Goal: Information Seeking & Learning: Learn about a topic

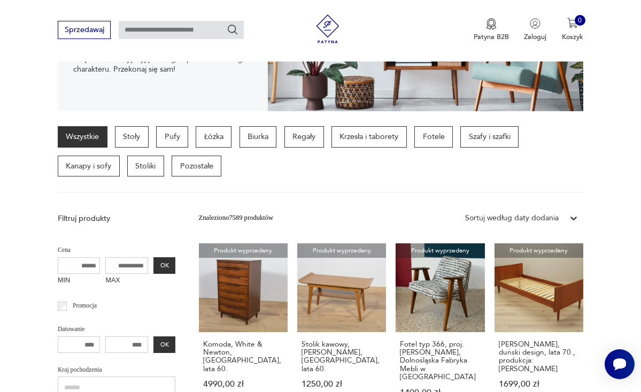
scroll to position [199, 0]
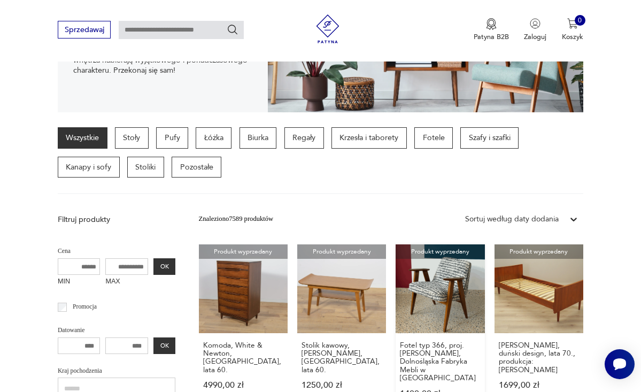
click at [437, 301] on link "Produkt wyprzedany Fotel typ 366, proj. Józef Chierowski, Dolnośląska Fabryka M…" at bounding box center [439, 330] width 89 height 172
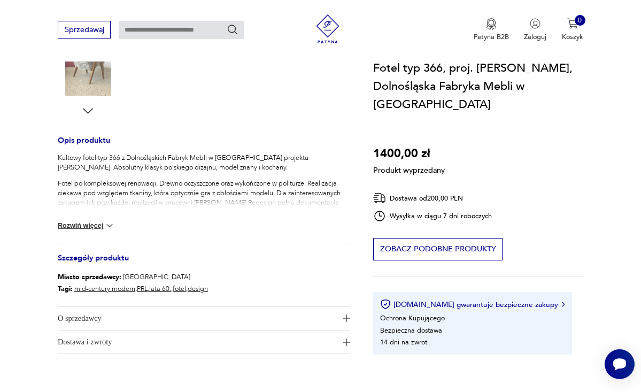
scroll to position [356, 0]
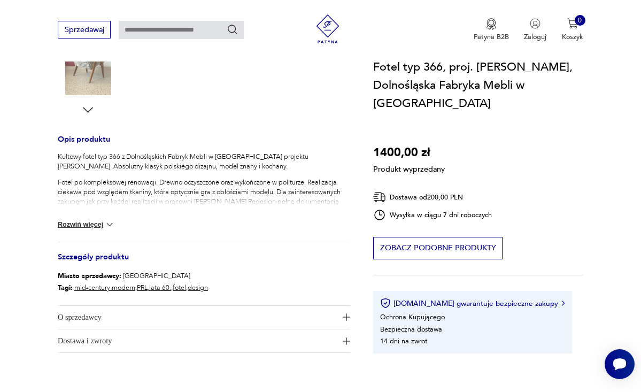
click at [247, 314] on span "O sprzedawcy" at bounding box center [197, 317] width 279 height 23
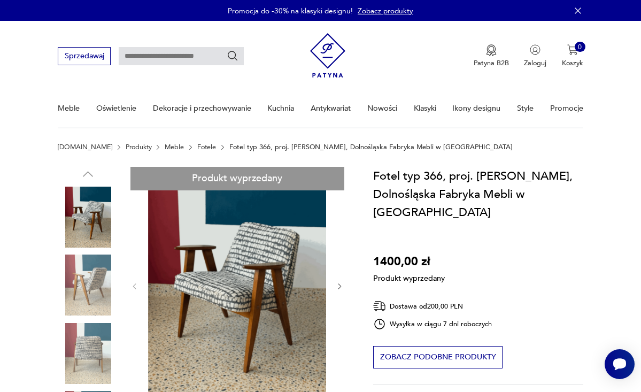
scroll to position [0, 0]
click at [126, 146] on link "Produkty" at bounding box center [139, 146] width 26 height 7
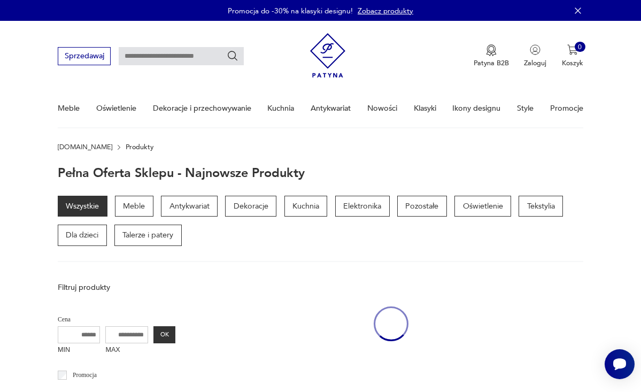
scroll to position [115, 0]
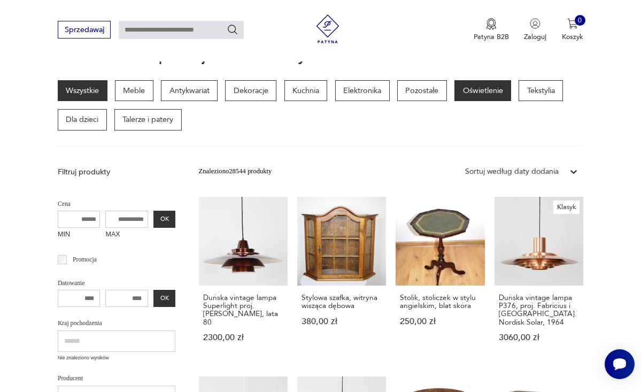
click at [483, 90] on p "Oświetlenie" at bounding box center [482, 90] width 57 height 21
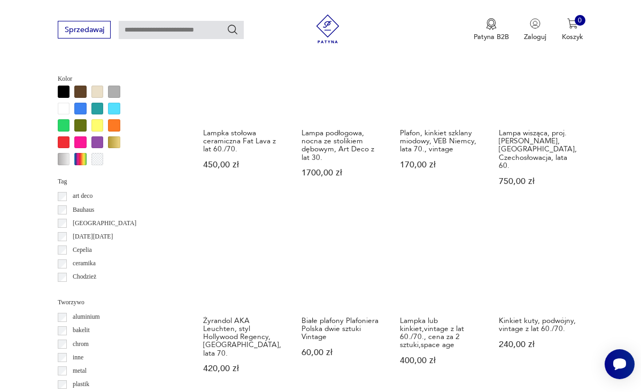
scroll to position [775, 0]
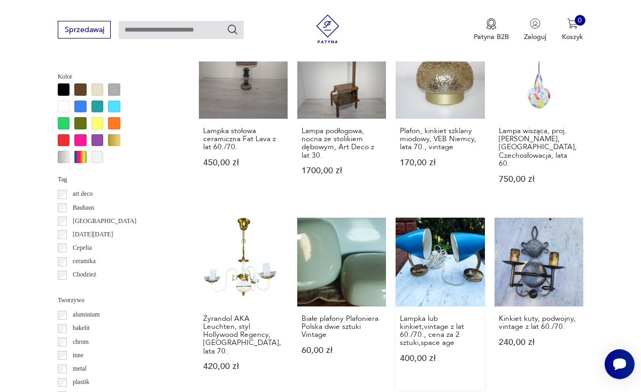
click at [463, 218] on link "Lampka lub kinkiet,vintage z lat 60./70., cena za 2 sztuki,space age 400,00 zł" at bounding box center [439, 303] width 89 height 172
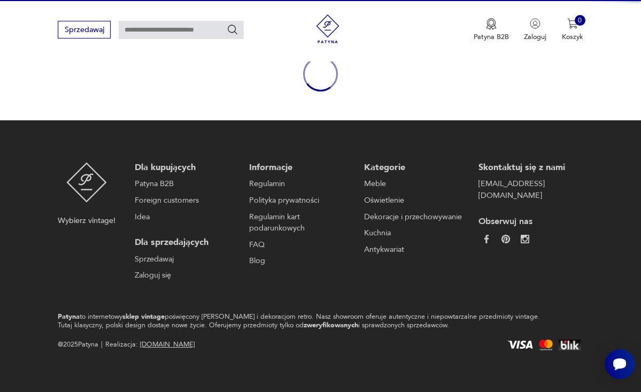
scroll to position [112, 0]
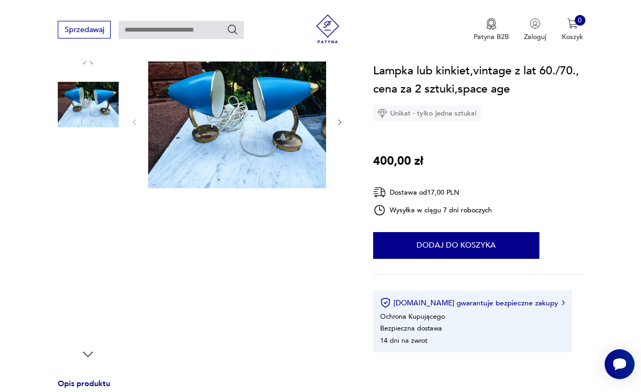
click at [294, 93] on img at bounding box center [237, 122] width 178 height 134
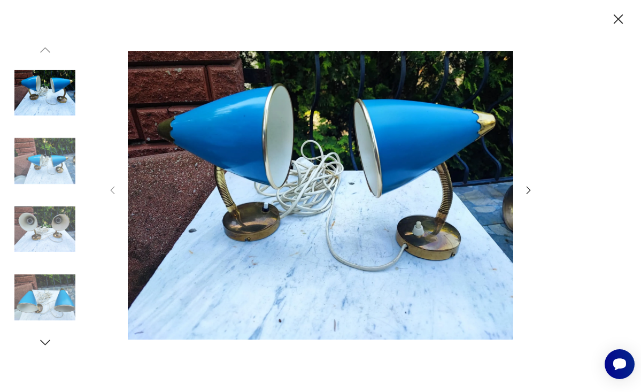
click at [529, 188] on icon "button" at bounding box center [529, 190] width 12 height 12
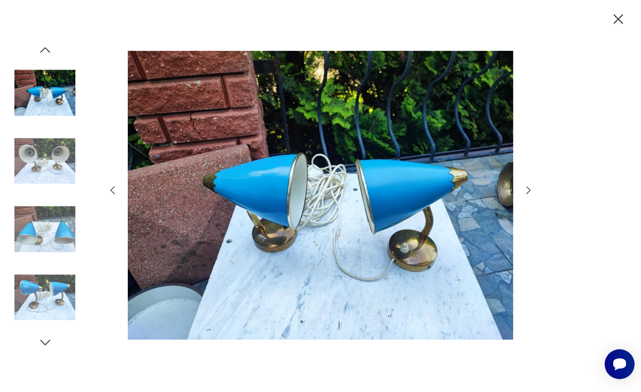
click at [529, 188] on icon "button" at bounding box center [529, 190] width 12 height 12
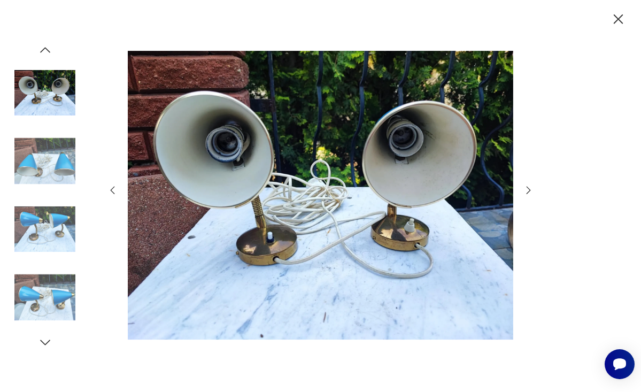
click at [529, 188] on icon "button" at bounding box center [529, 190] width 12 height 12
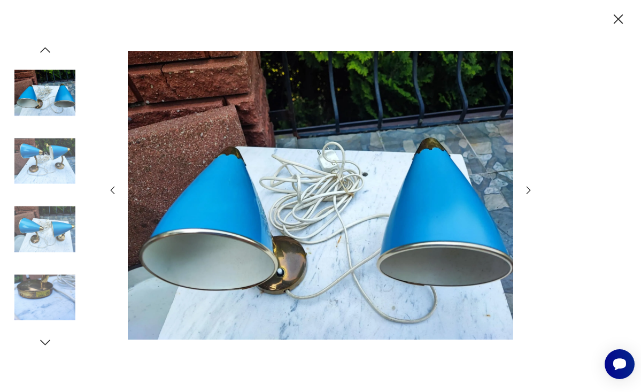
click at [529, 188] on icon "button" at bounding box center [529, 190] width 12 height 12
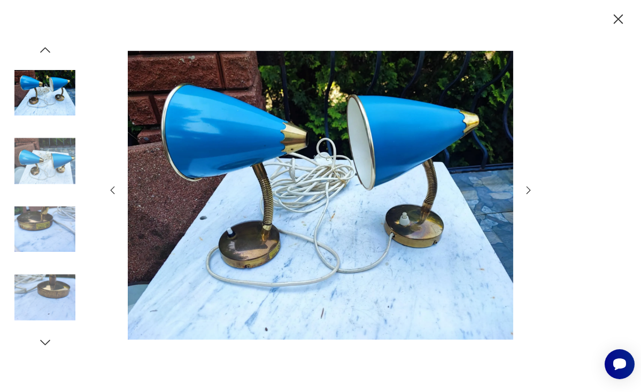
click at [529, 188] on icon "button" at bounding box center [529, 190] width 12 height 12
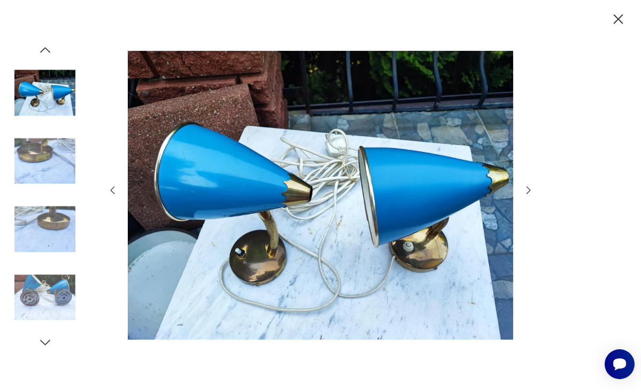
click at [529, 188] on icon "button" at bounding box center [529, 190] width 12 height 12
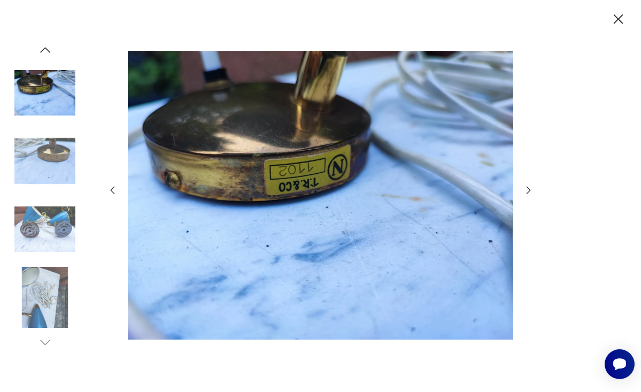
click at [529, 189] on icon "button" at bounding box center [528, 190] width 4 height 8
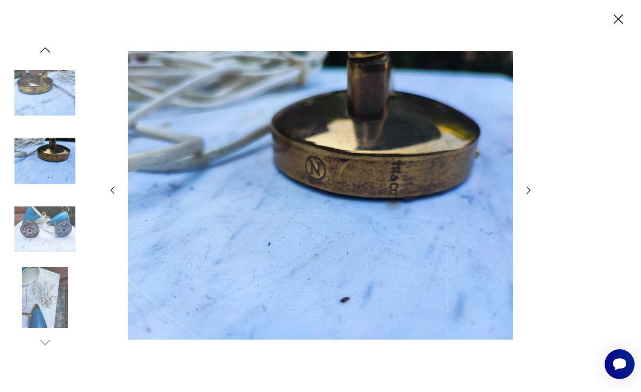
click at [529, 189] on icon "button" at bounding box center [528, 190] width 4 height 8
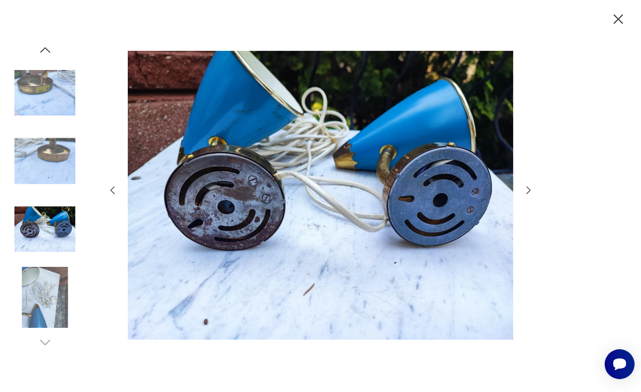
click at [529, 189] on icon "button" at bounding box center [528, 190] width 4 height 8
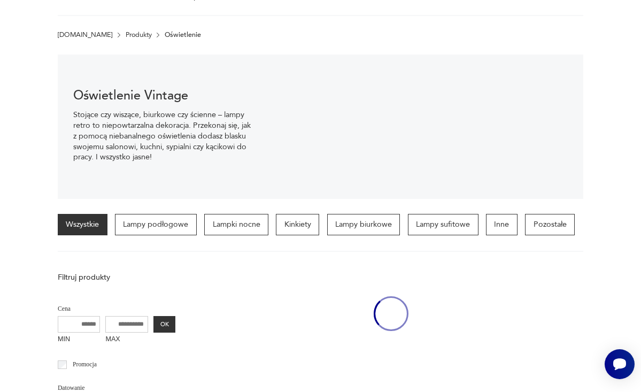
scroll to position [243, 0]
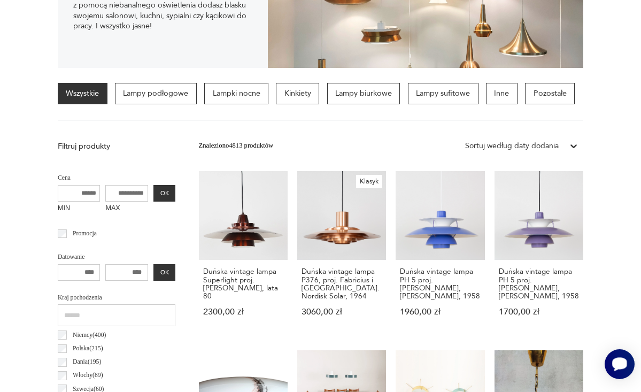
click at [618, 362] on icon "Otwórz czat Smartsupp" at bounding box center [619, 363] width 15 height 13
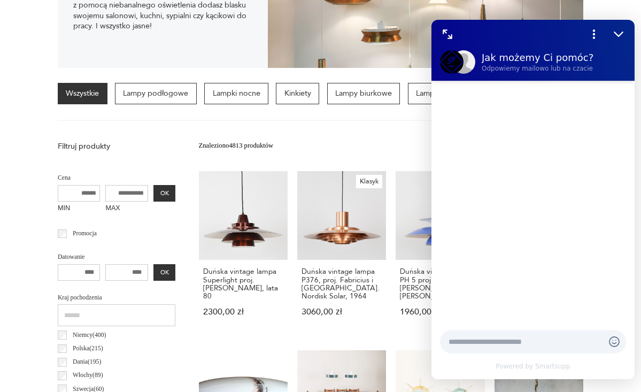
scroll to position [0, 0]
click at [619, 32] on icon "Zmniejsz" at bounding box center [618, 34] width 14 height 14
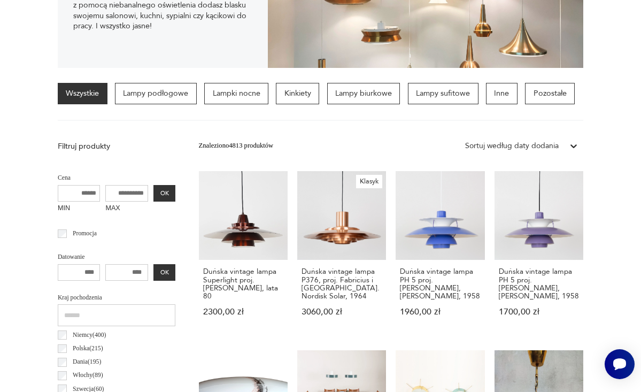
click at [574, 143] on icon at bounding box center [573, 146] width 11 height 11
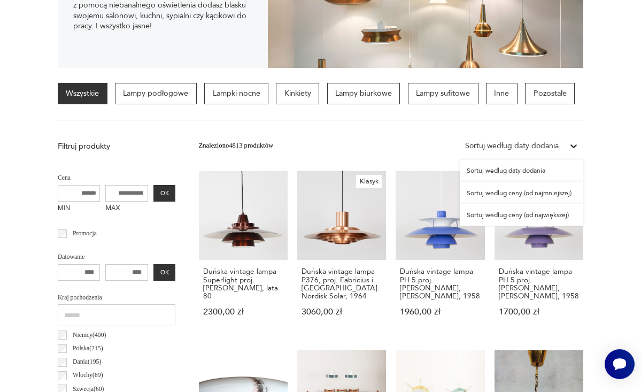
click at [556, 194] on div "Sortuj według ceny (od najmniejszej)" at bounding box center [521, 193] width 123 height 22
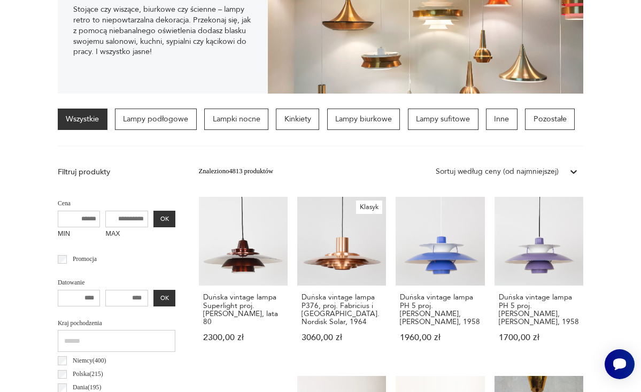
scroll to position [1081, 0]
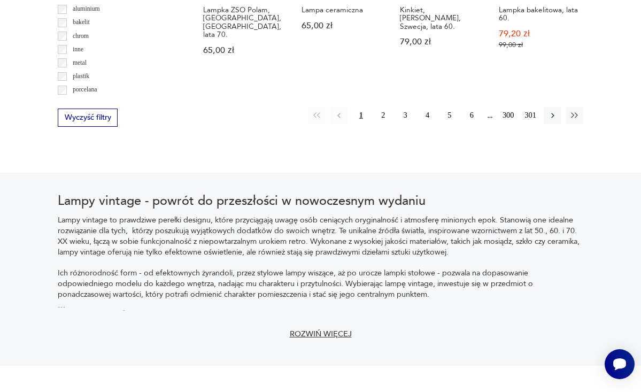
click at [382, 245] on p "Lampy vintage to prawdziwe perełki designu, które przyciągają uwagę osób ceniąc…" at bounding box center [320, 236] width 525 height 42
click at [383, 107] on button "2" at bounding box center [383, 115] width 17 height 17
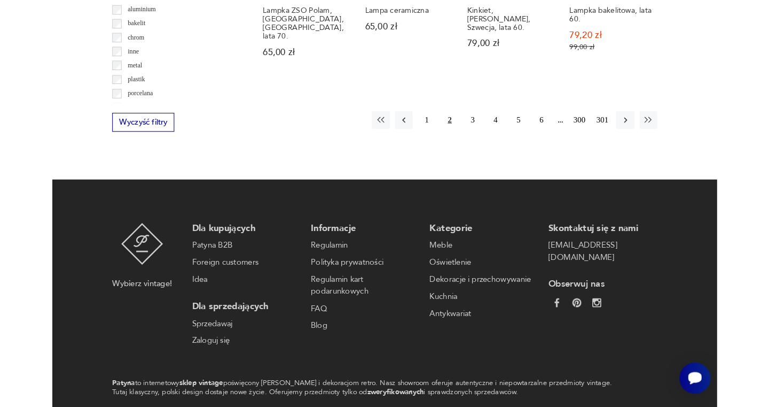
scroll to position [217, 0]
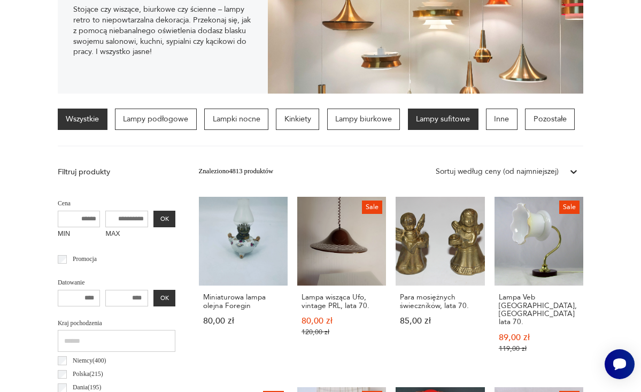
click at [448, 118] on p "Lampy sufitowe" at bounding box center [443, 118] width 71 height 21
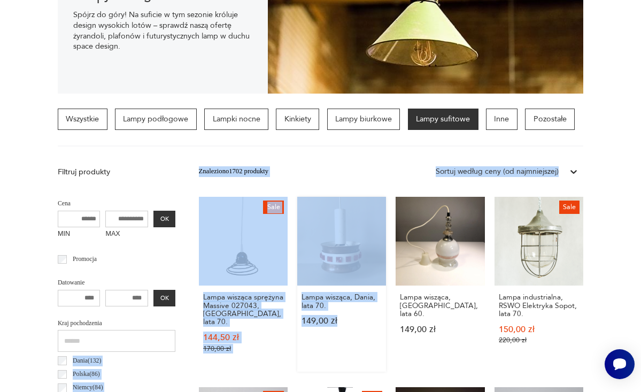
drag, startPoint x: 157, startPoint y: 372, endPoint x: 355, endPoint y: 333, distance: 202.6
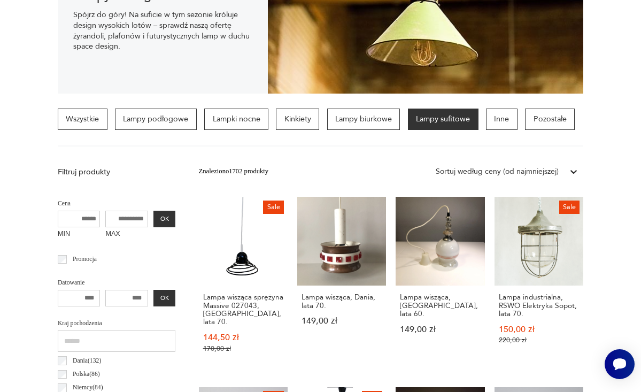
click at [182, 141] on div "Wszystkie Lampy podłogowe Lampki nocne Kinkiety Lampy biurkowe Lampy sufitowe I…" at bounding box center [320, 127] width 525 height 38
drag, startPoint x: 28, startPoint y: 310, endPoint x: 26, endPoint y: 250, distance: 59.9
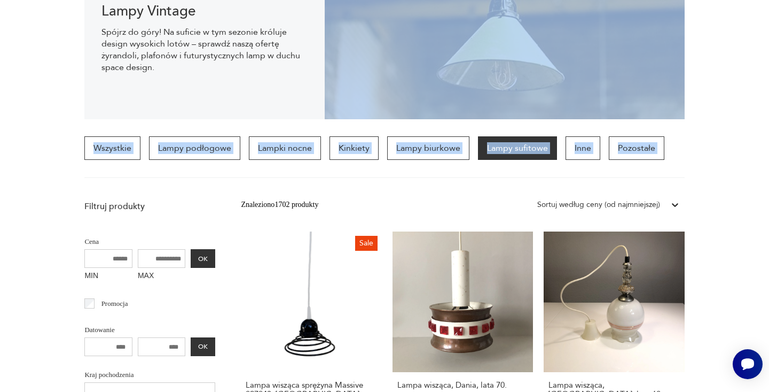
drag, startPoint x: 178, startPoint y: 199, endPoint x: 180, endPoint y: 72, distance: 127.2
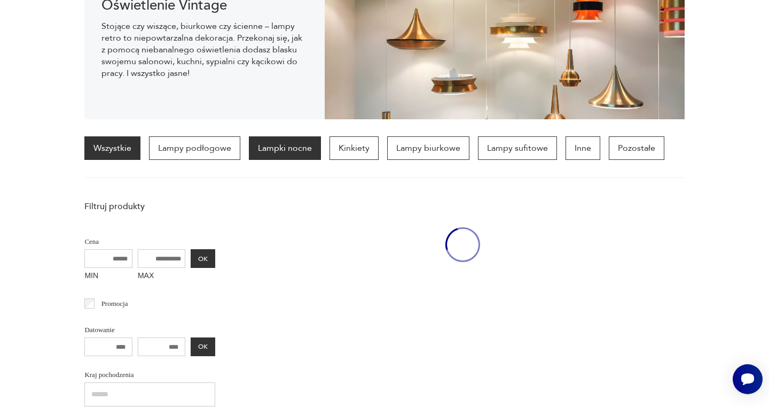
scroll to position [75, 0]
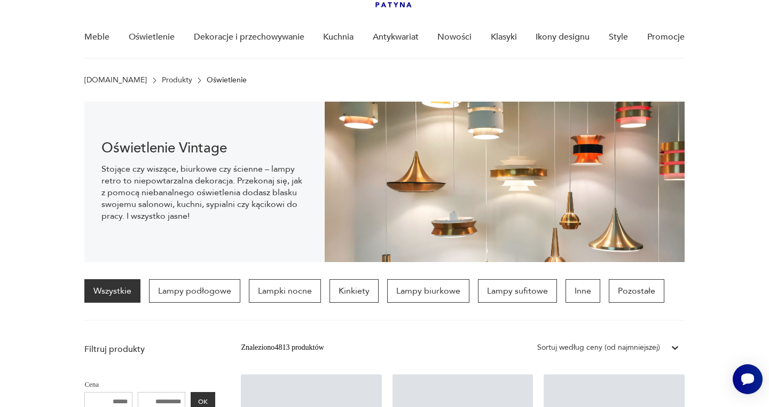
scroll to position [252, 0]
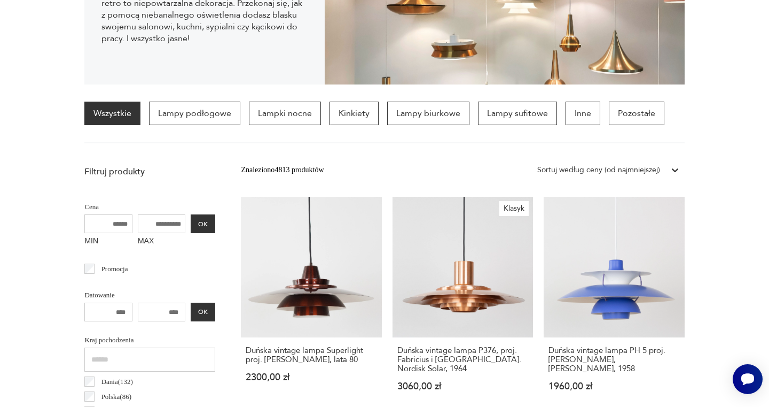
scroll to position [115, 0]
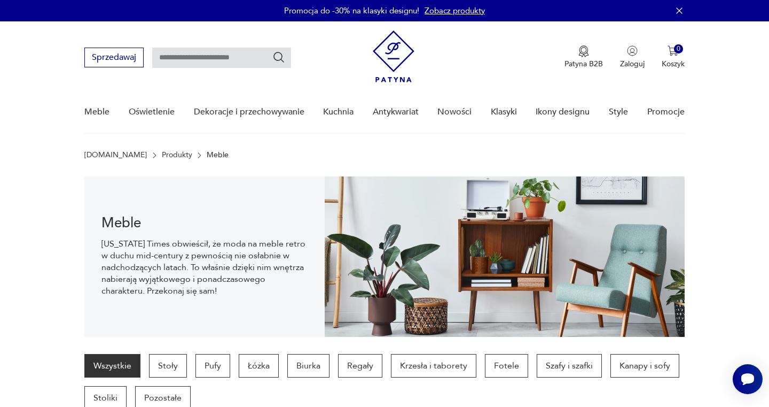
scroll to position [106, 0]
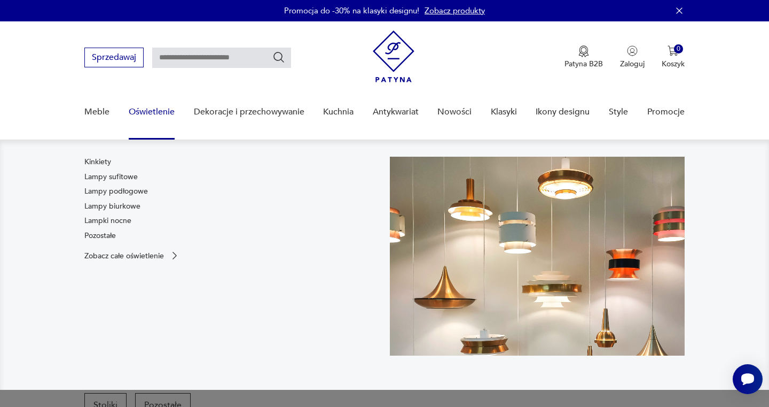
click at [143, 110] on link "Oświetlenie" at bounding box center [152, 111] width 46 height 41
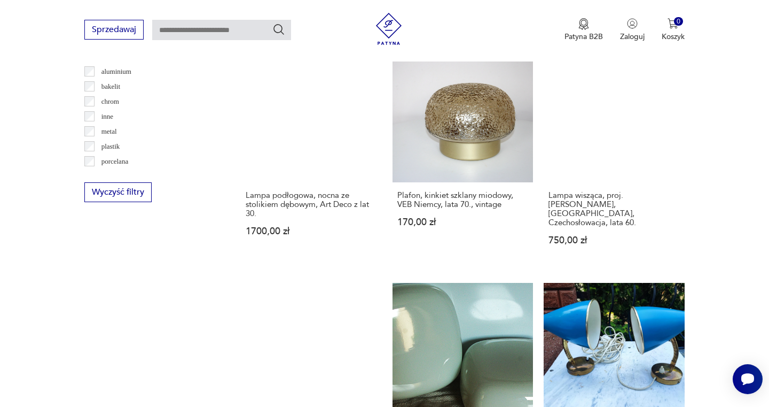
scroll to position [1132, 0]
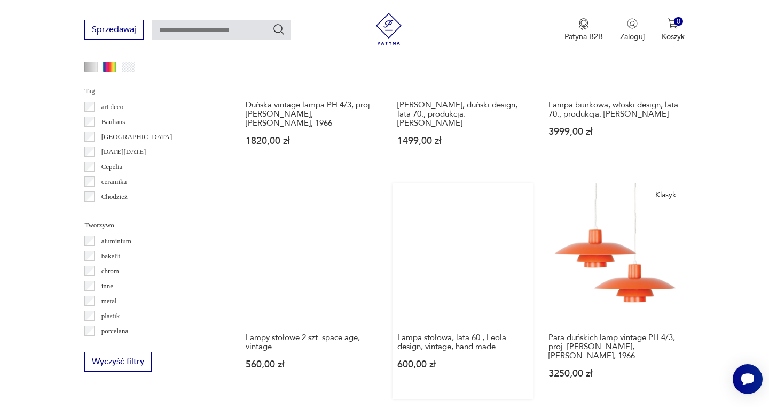
scroll to position [962, 0]
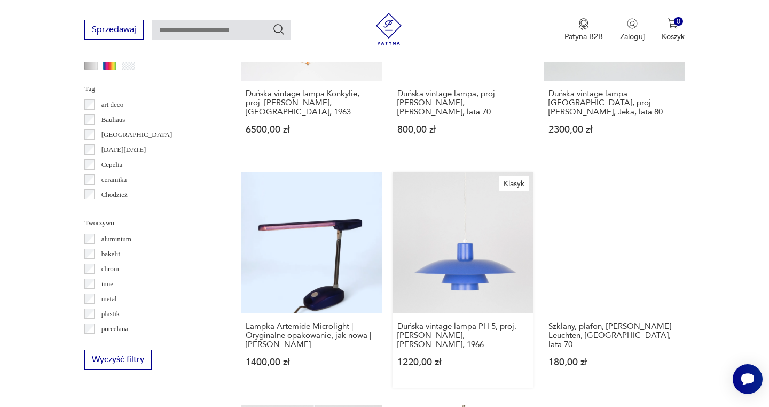
scroll to position [965, 0]
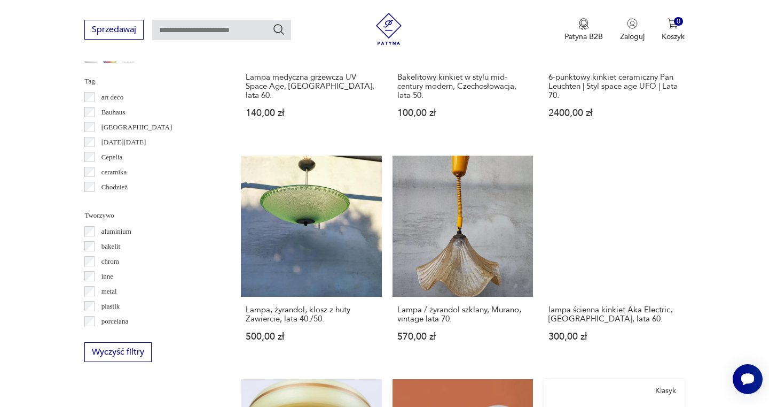
scroll to position [972, 0]
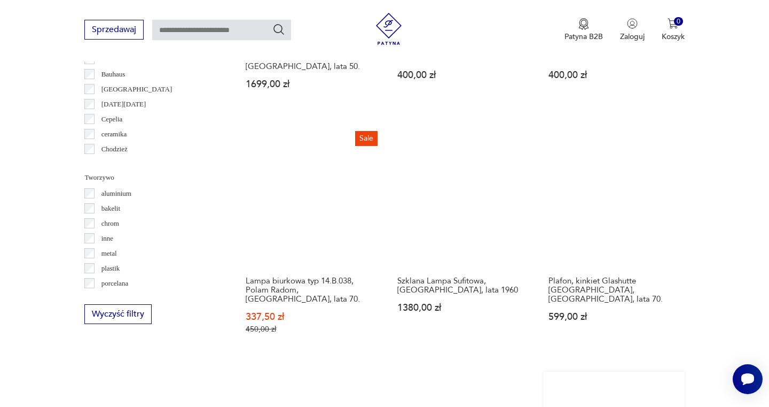
scroll to position [1010, 0]
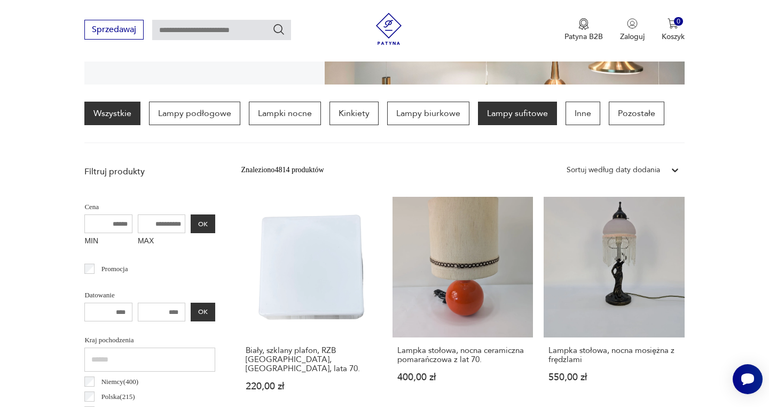
click at [534, 111] on p "Lampy sufitowe" at bounding box center [517, 114] width 79 height 24
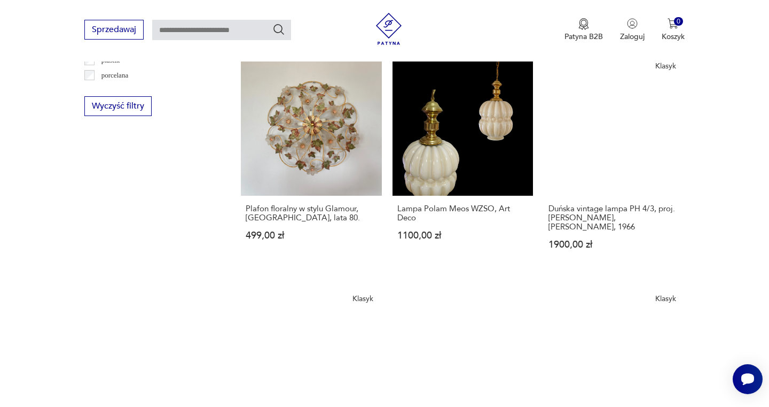
scroll to position [1109, 0]
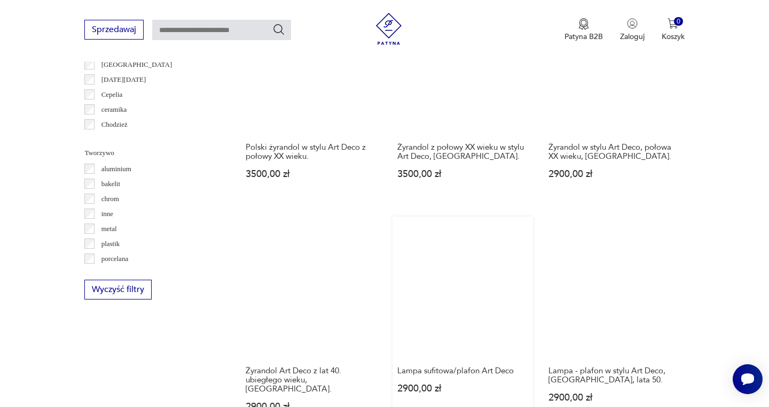
scroll to position [921, 0]
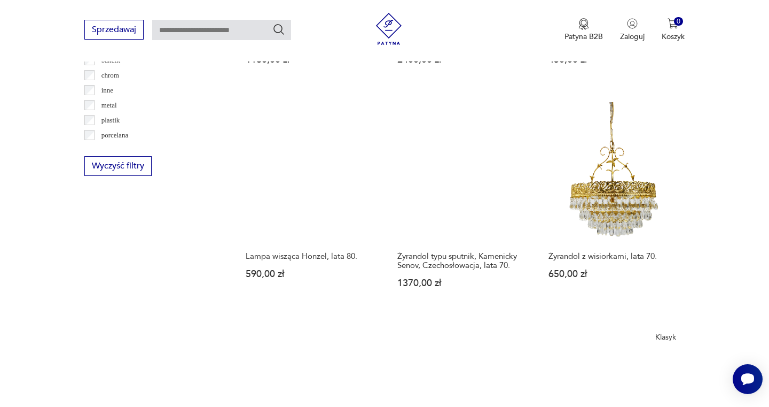
scroll to position [1048, 0]
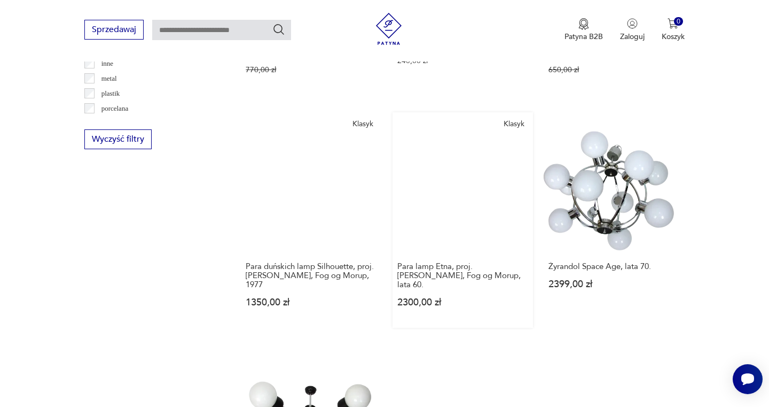
scroll to position [1075, 0]
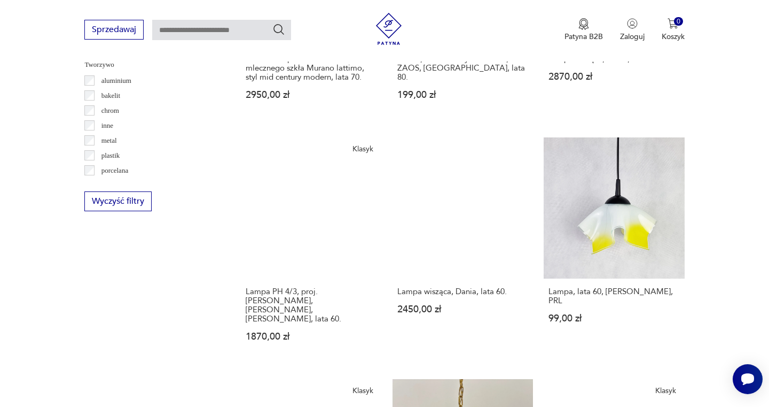
scroll to position [1001, 0]
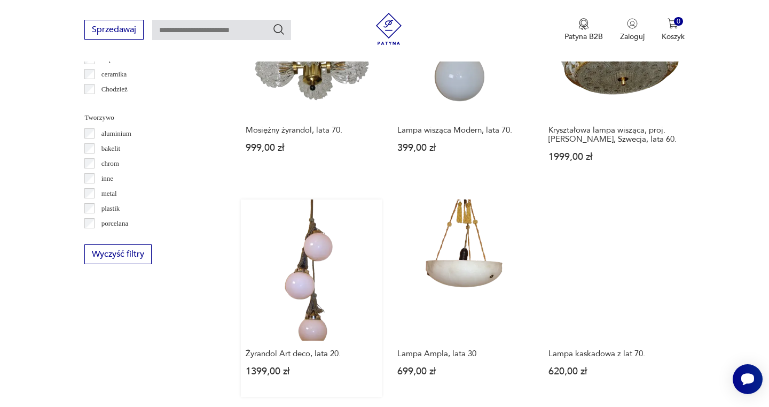
scroll to position [956, 0]
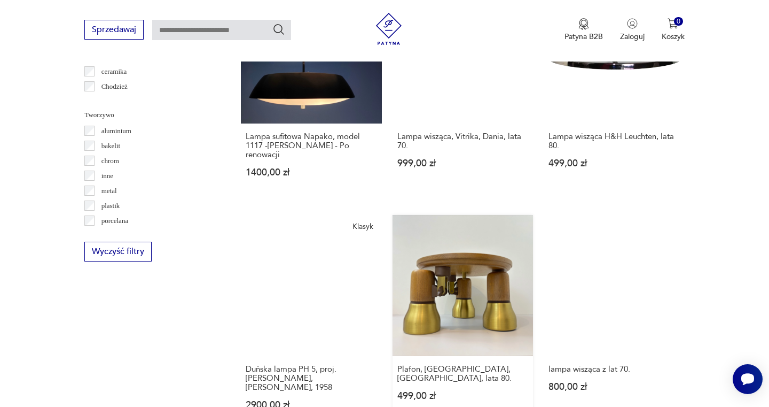
scroll to position [958, 0]
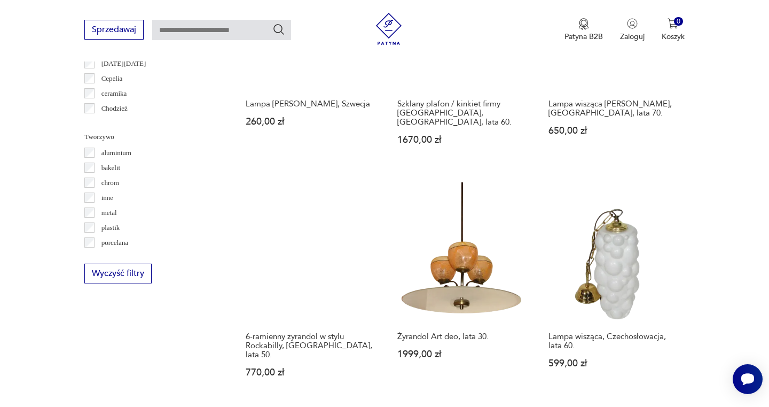
scroll to position [936, 0]
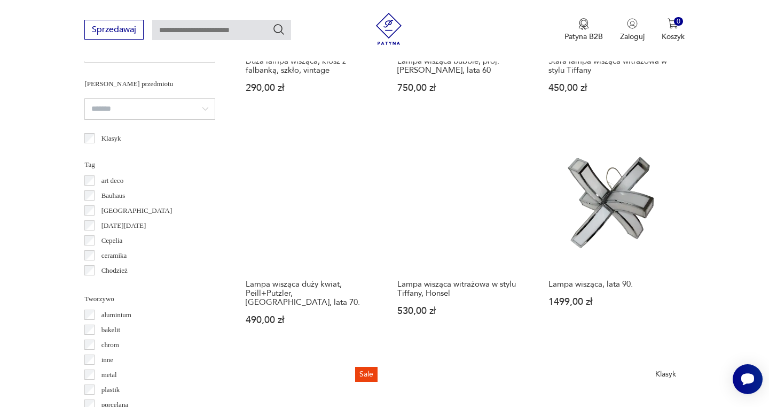
scroll to position [937, 0]
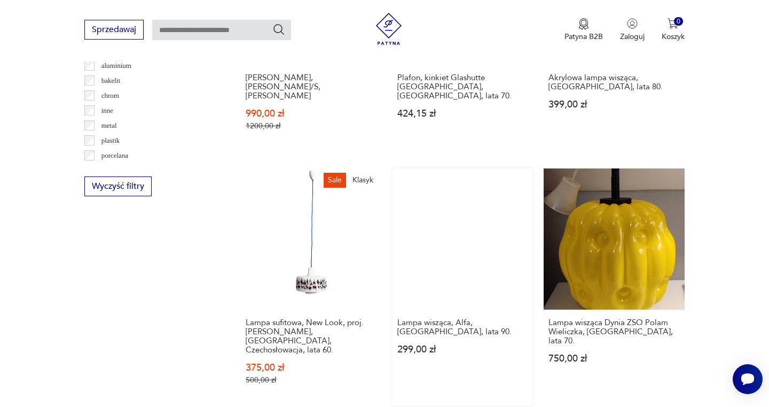
scroll to position [1027, 0]
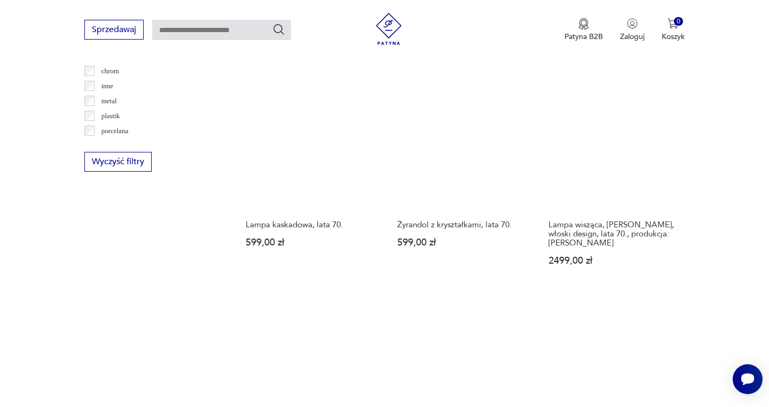
scroll to position [1048, 0]
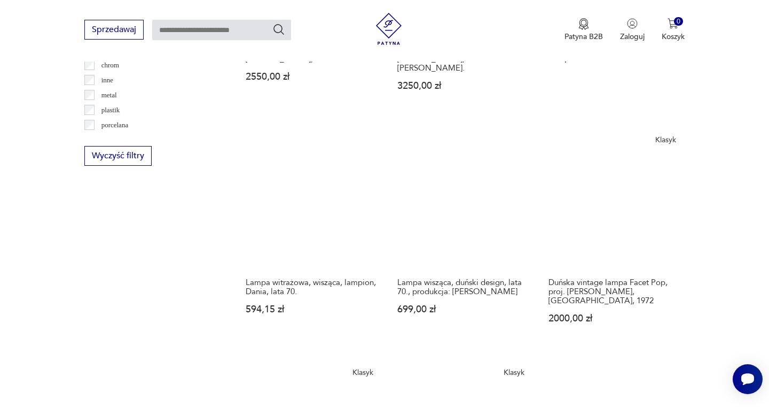
scroll to position [1056, 0]
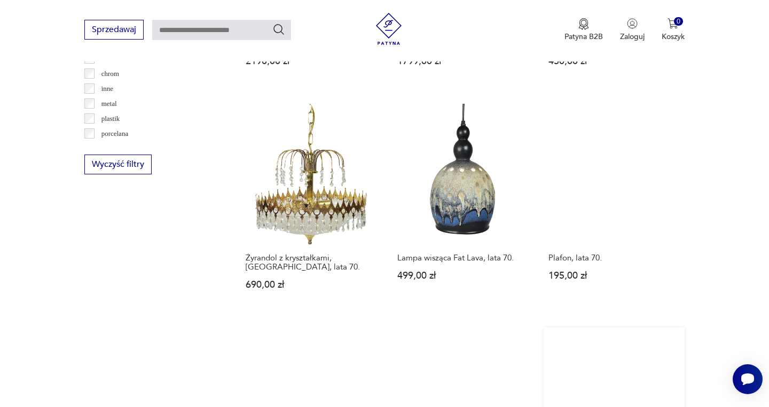
scroll to position [1064, 0]
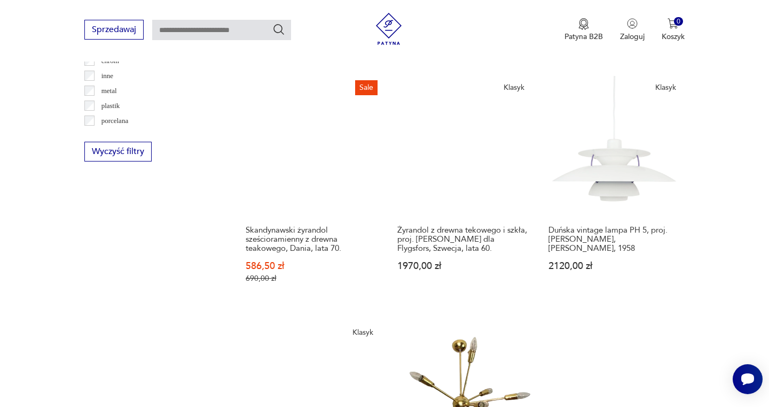
scroll to position [1059, 0]
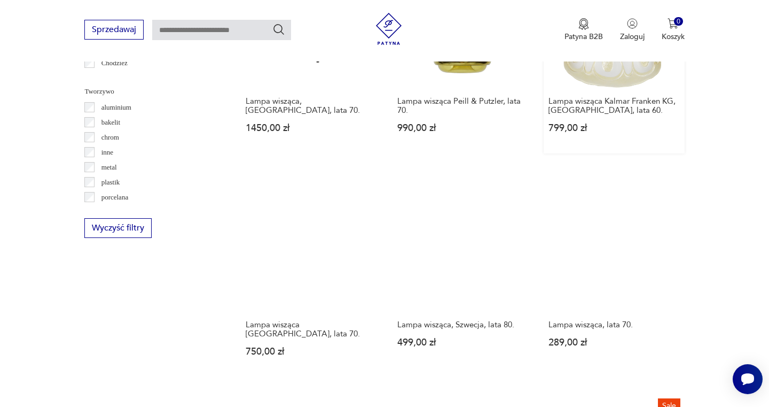
scroll to position [982, 0]
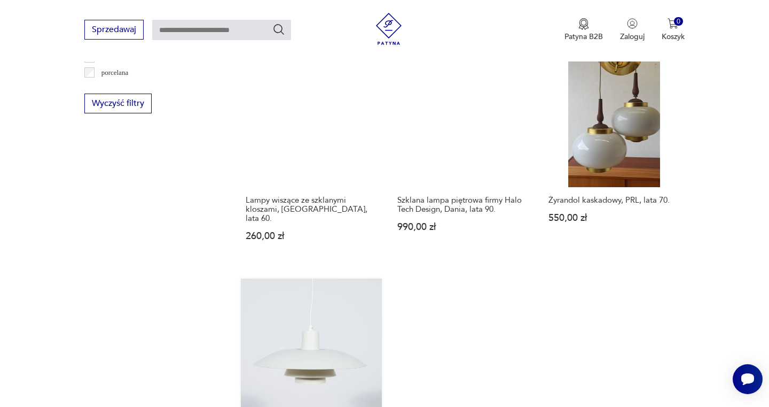
scroll to position [1108, 0]
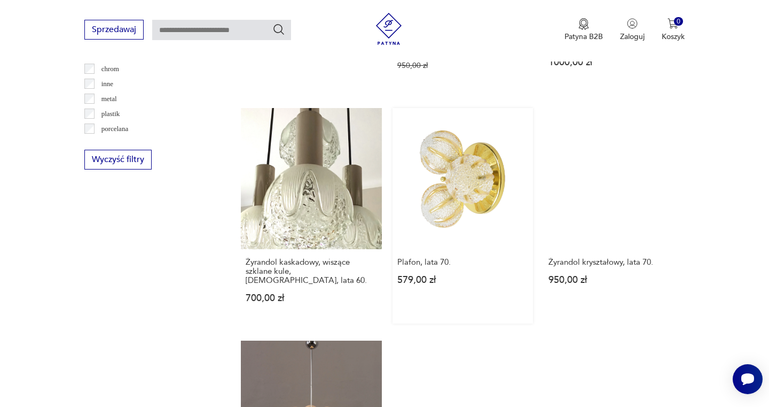
scroll to position [1051, 0]
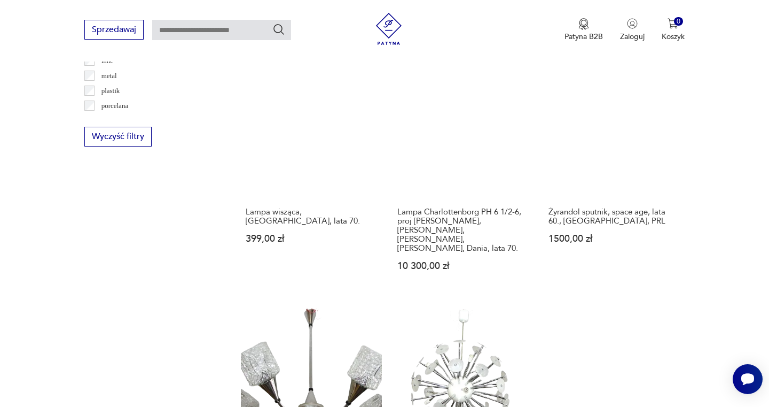
scroll to position [1075, 0]
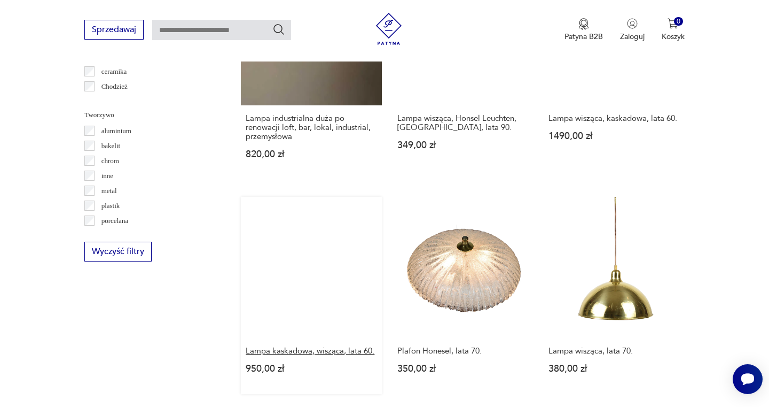
scroll to position [959, 0]
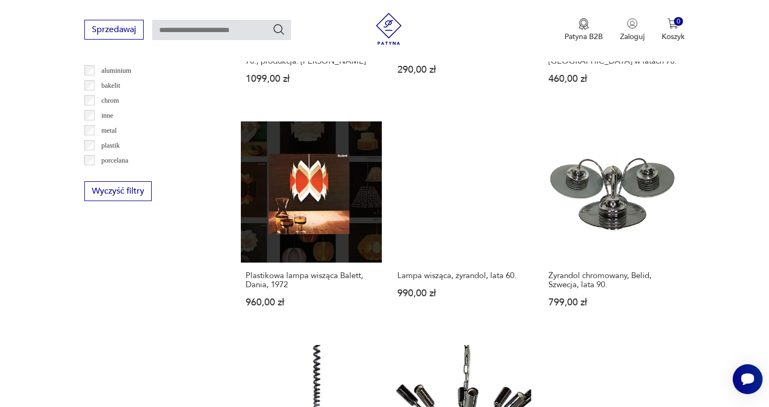
scroll to position [1020, 0]
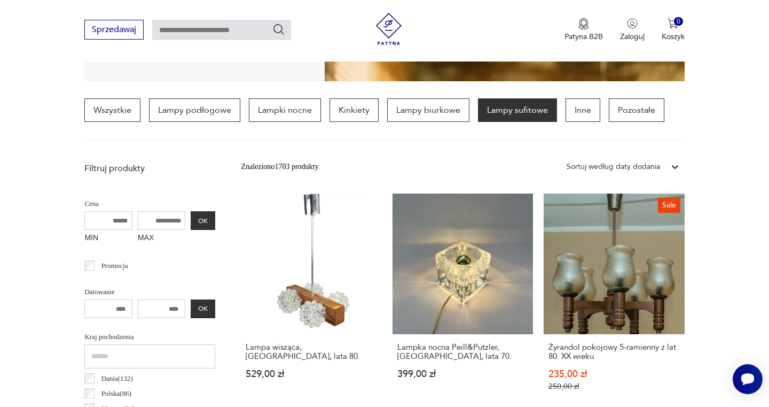
scroll to position [252, 0]
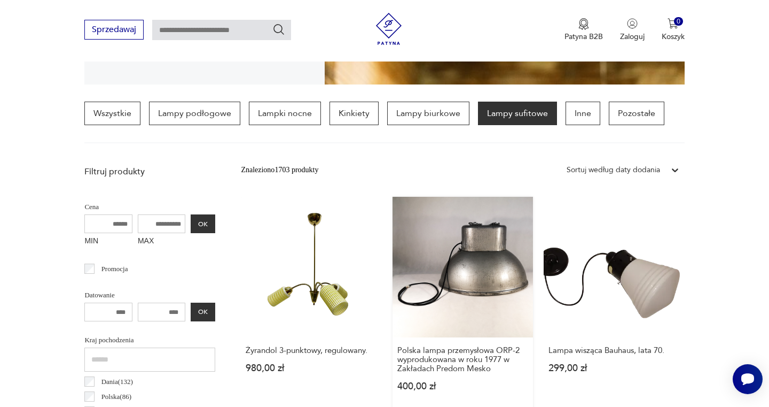
click at [407, 261] on link "Polska lampa przemysłowa ORP-2 wyprodukowana w roku 1977 w Zakładach Predom Mes…" at bounding box center [463, 304] width 141 height 215
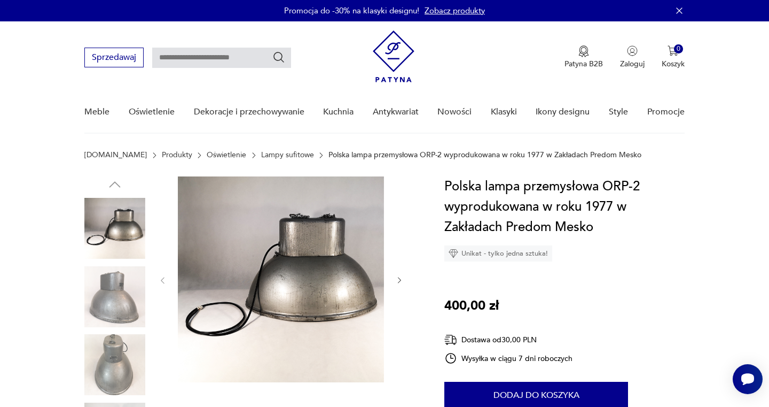
click at [398, 281] on icon "button" at bounding box center [399, 280] width 9 height 9
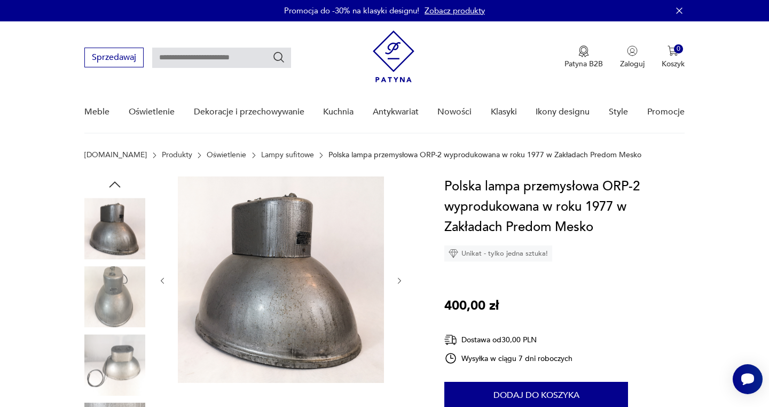
click at [398, 281] on icon "button" at bounding box center [399, 280] width 9 height 9
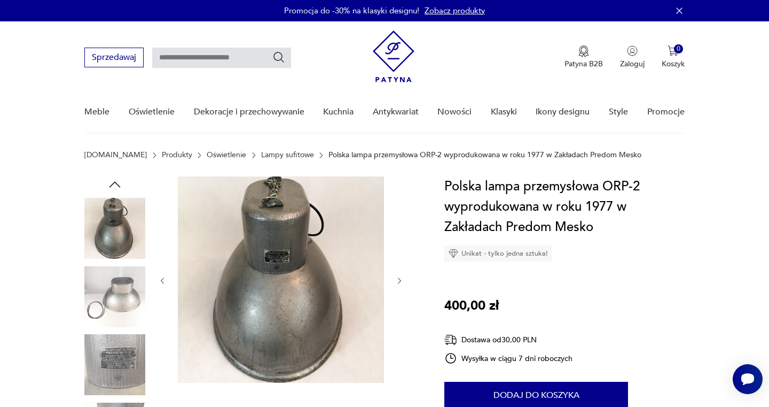
click at [398, 281] on icon "button" at bounding box center [399, 280] width 9 height 9
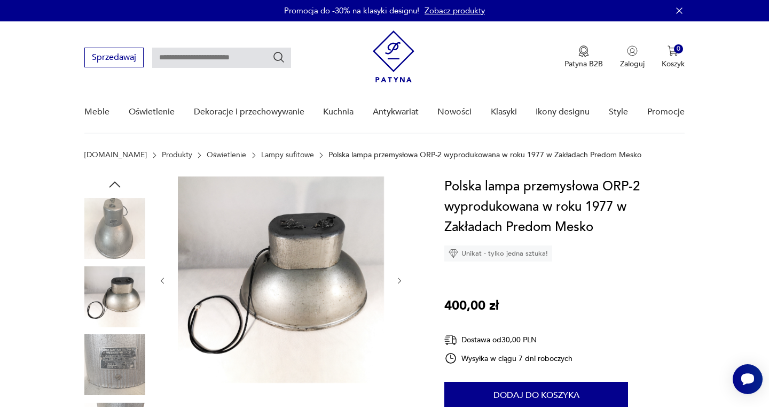
click at [398, 282] on icon "button" at bounding box center [399, 280] width 9 height 9
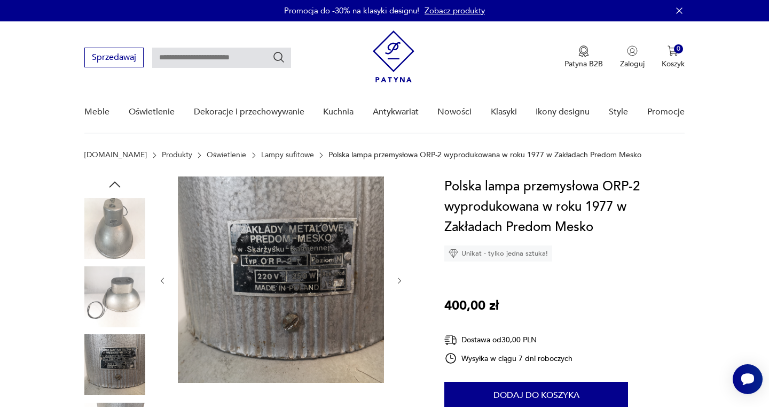
click at [398, 282] on icon "button" at bounding box center [399, 280] width 9 height 9
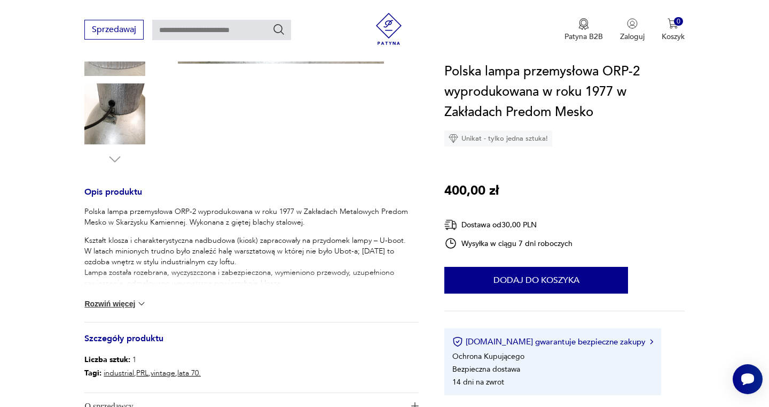
scroll to position [320, 0]
click at [144, 301] on img at bounding box center [141, 302] width 11 height 11
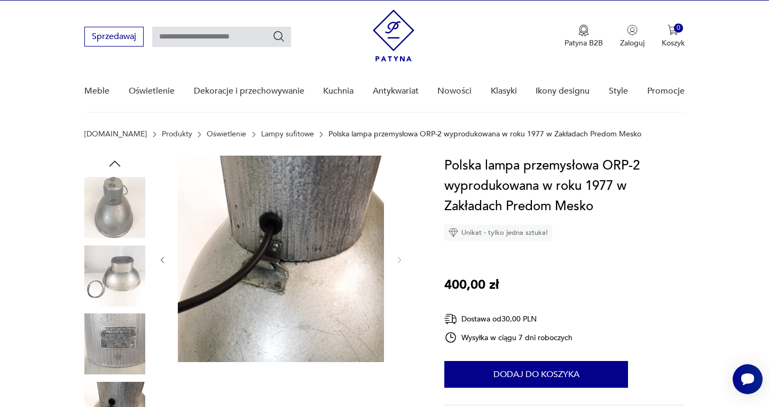
scroll to position [20, 0]
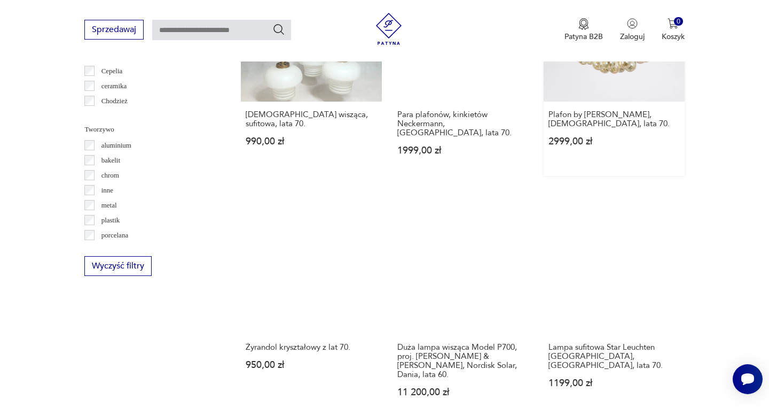
scroll to position [944, 0]
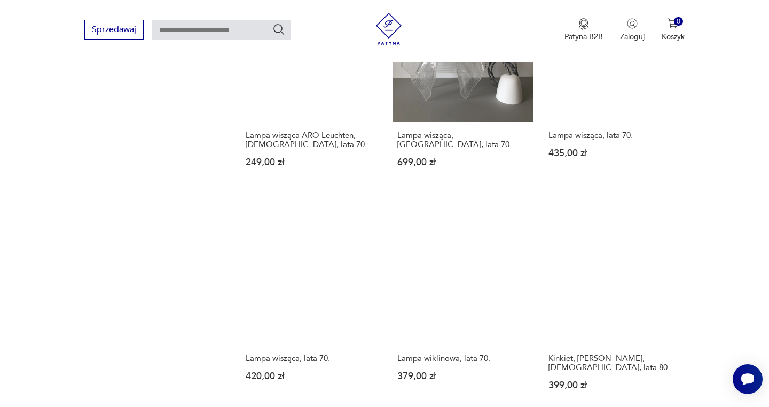
scroll to position [1171, 0]
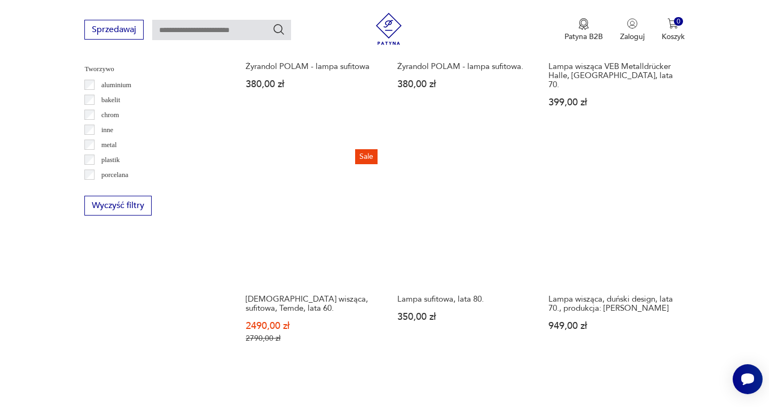
scroll to position [1002, 0]
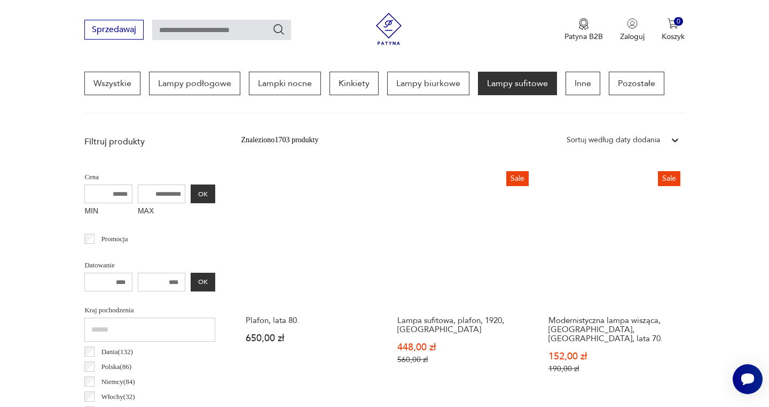
scroll to position [252, 0]
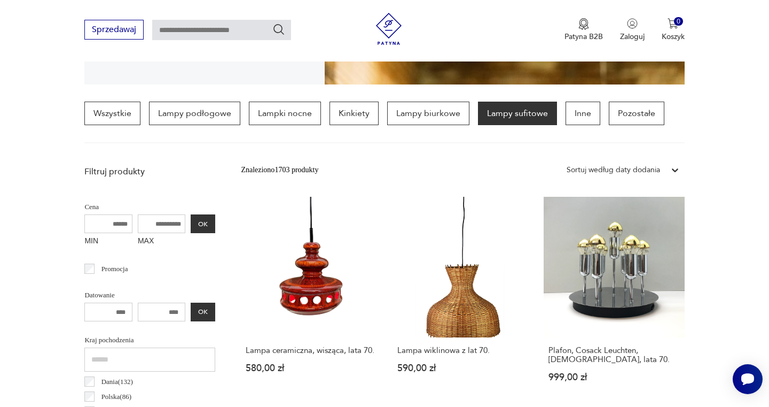
scroll to position [1002, 0]
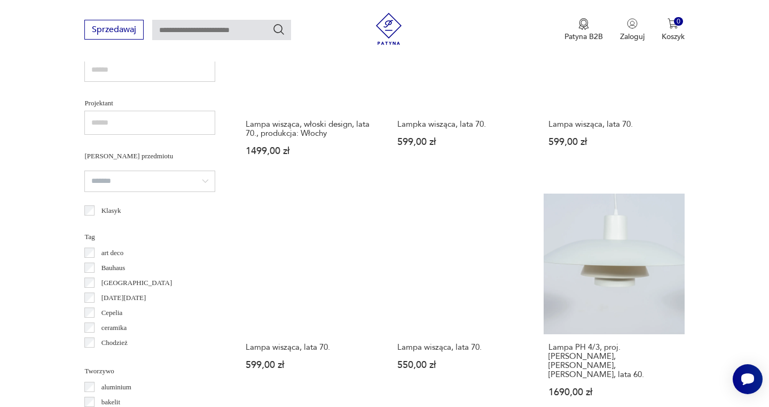
scroll to position [702, 0]
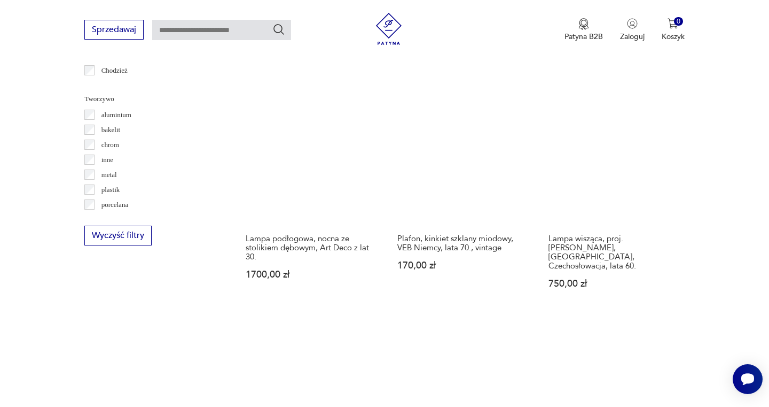
scroll to position [1089, 0]
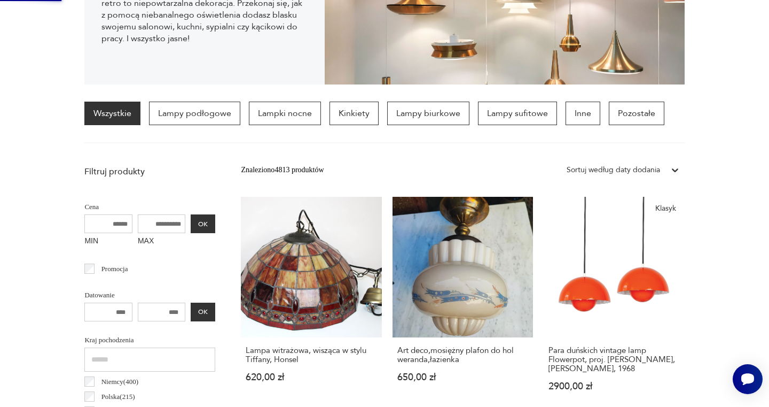
scroll to position [0, 0]
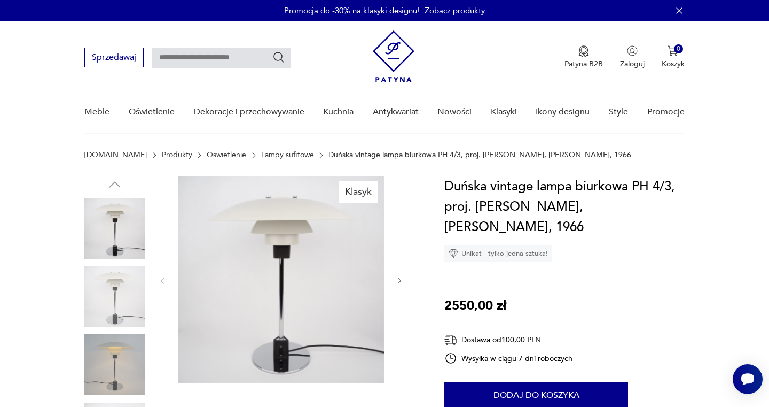
click at [278, 154] on link "Lampy sufitowe" at bounding box center [287, 155] width 53 height 9
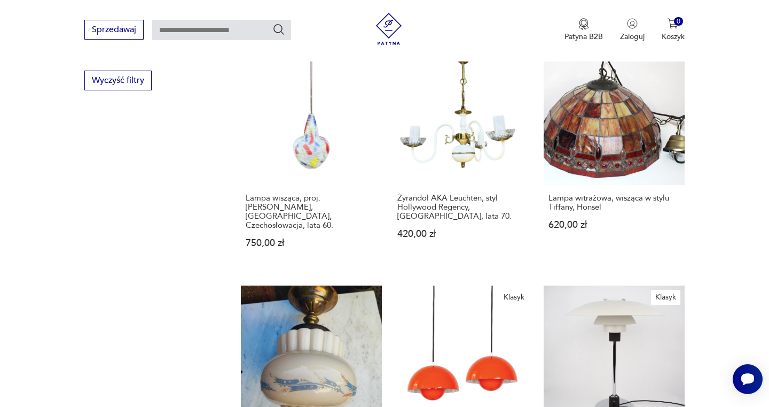
scroll to position [1170, 0]
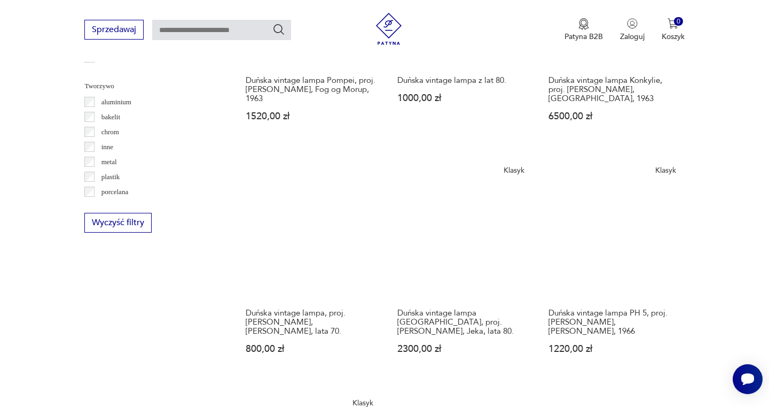
scroll to position [987, 0]
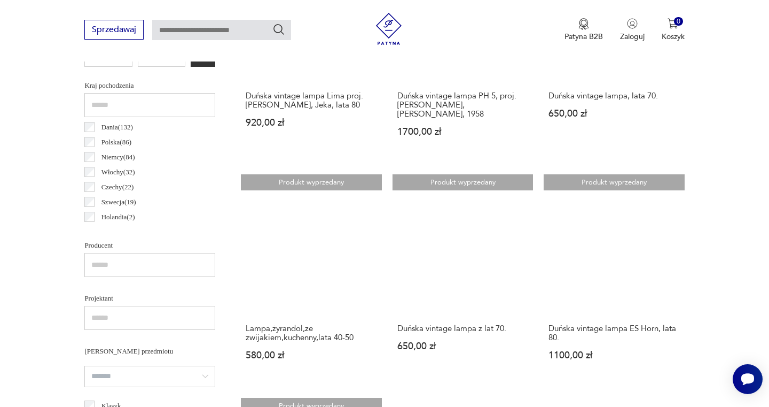
scroll to position [508, 0]
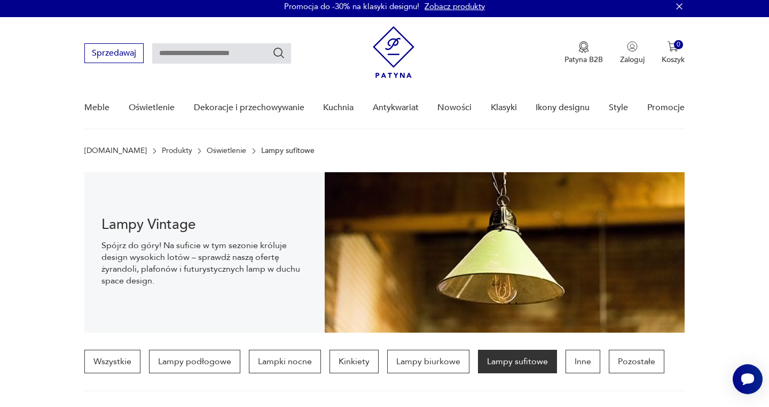
scroll to position [2, 0]
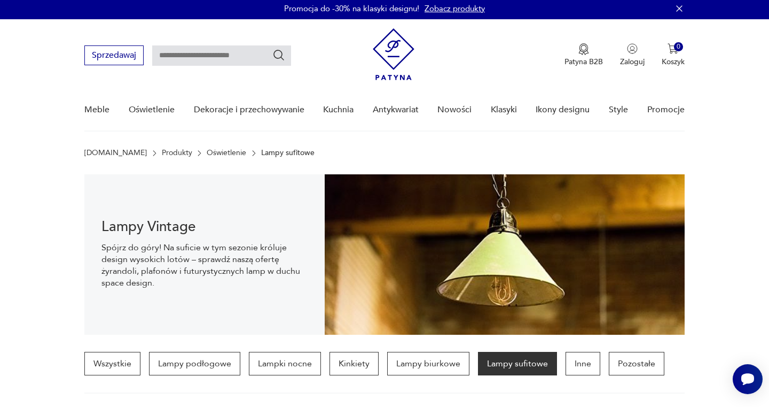
click at [494, 367] on p "Lampy sufitowe" at bounding box center [517, 364] width 79 height 24
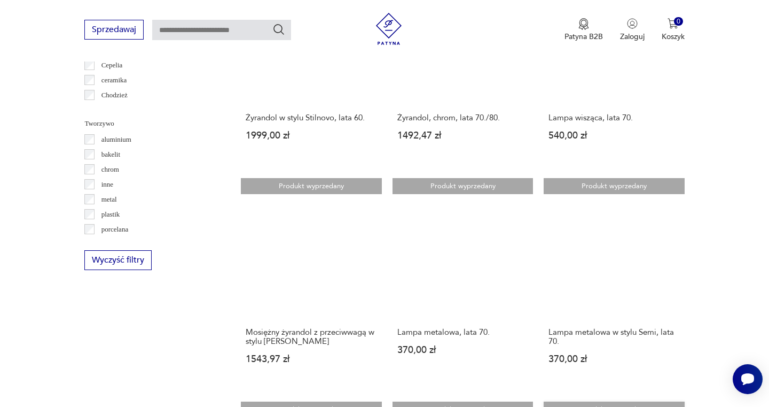
scroll to position [951, 0]
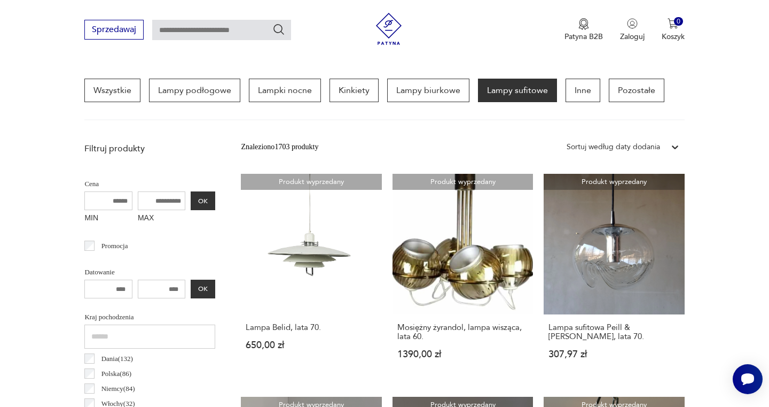
click at [419, 323] on h3 "Mosiężny żyrandol, lampa wisząca, lata 60." at bounding box center [463, 332] width 131 height 18
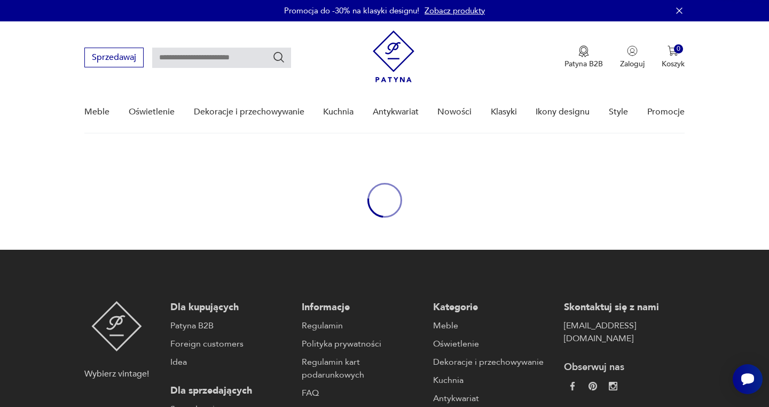
click at [419, 315] on body "Cenimy prywatność użytkowników Używamy plików cookie, aby poprawić jakość przeg…" at bounding box center [384, 281] width 769 height 562
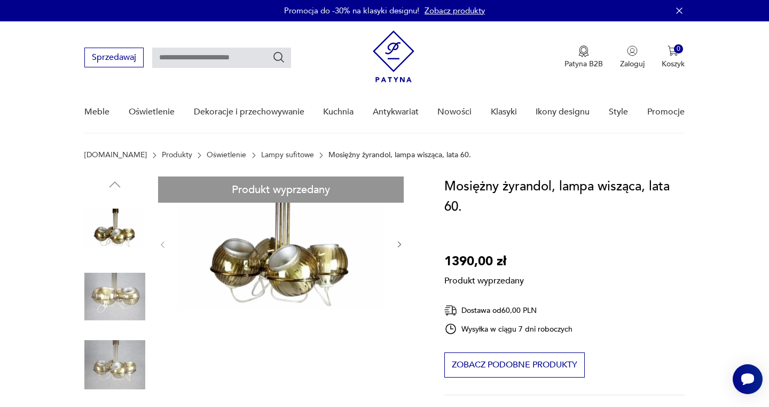
click at [268, 152] on link "Lampy sufitowe" at bounding box center [287, 155] width 53 height 9
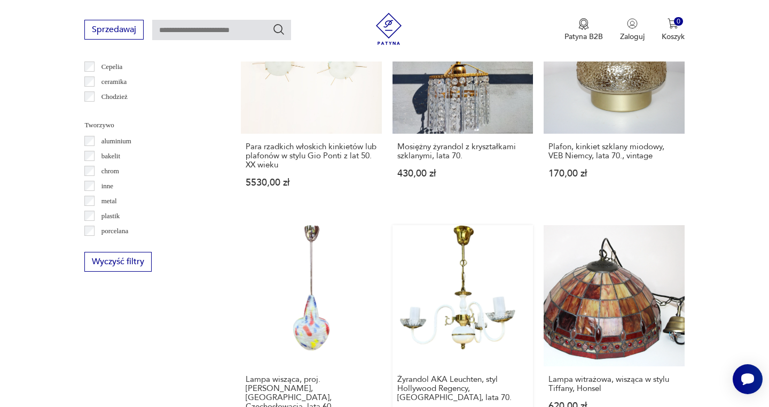
scroll to position [949, 0]
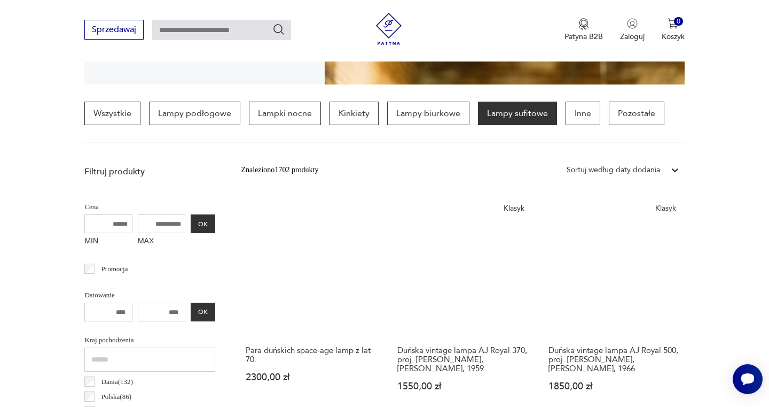
scroll to position [1032, 0]
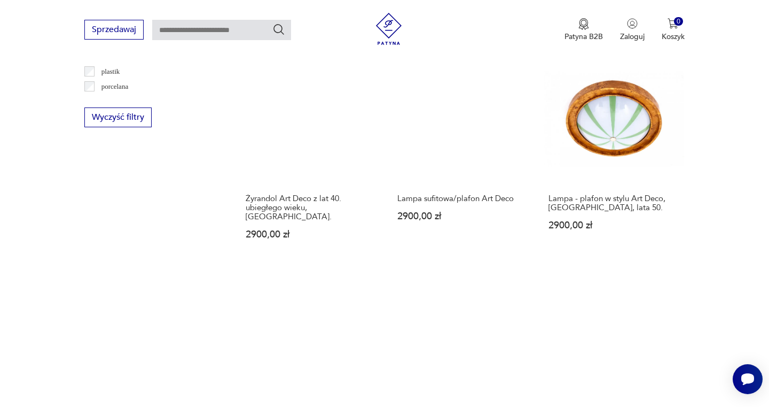
scroll to position [1093, 0]
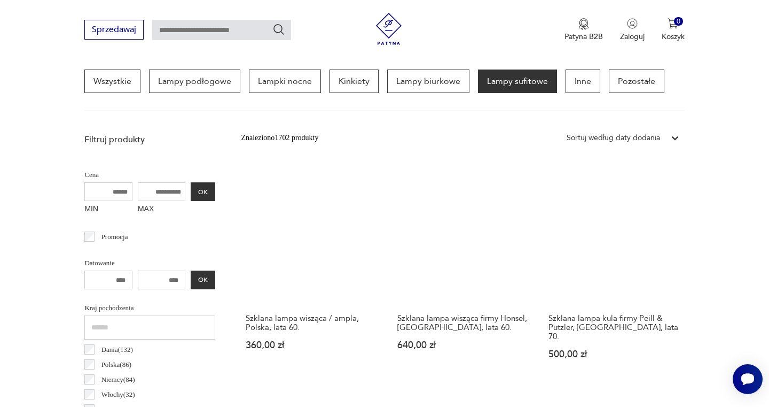
scroll to position [252, 0]
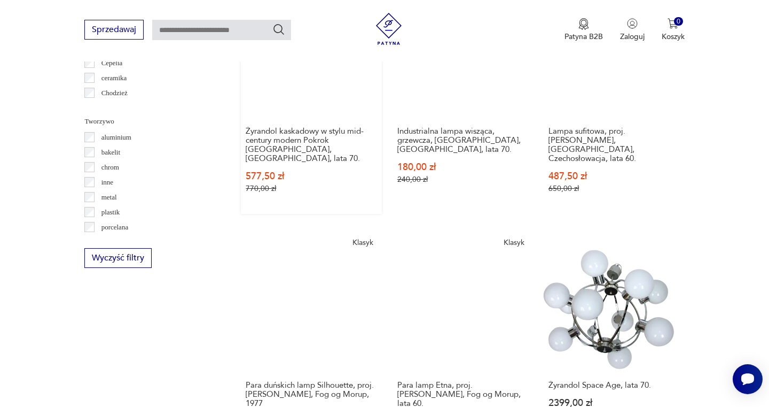
scroll to position [952, 0]
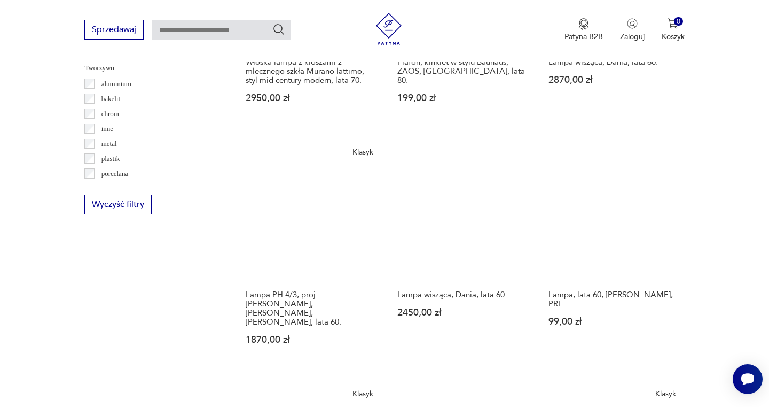
scroll to position [1005, 0]
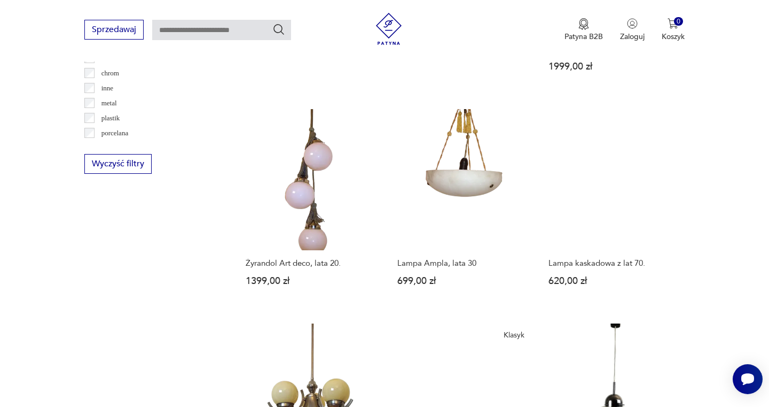
scroll to position [1047, 0]
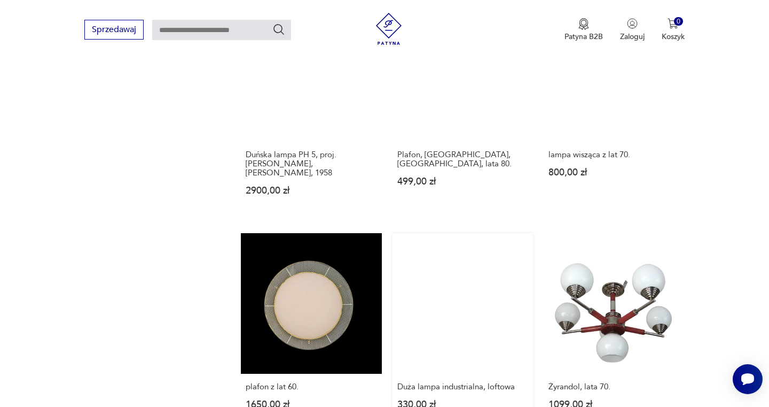
scroll to position [1178, 0]
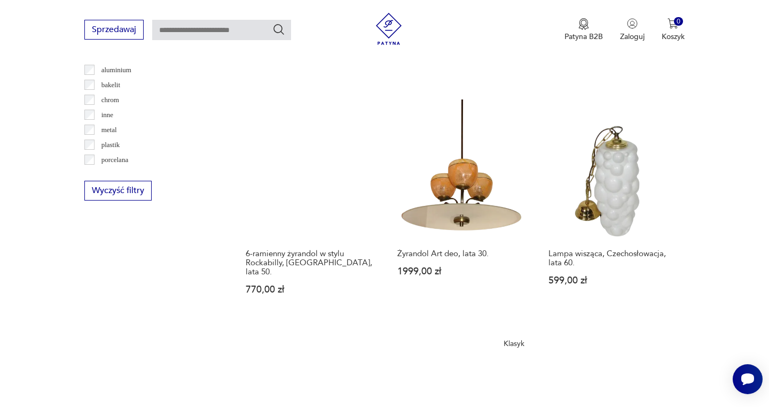
scroll to position [1019, 0]
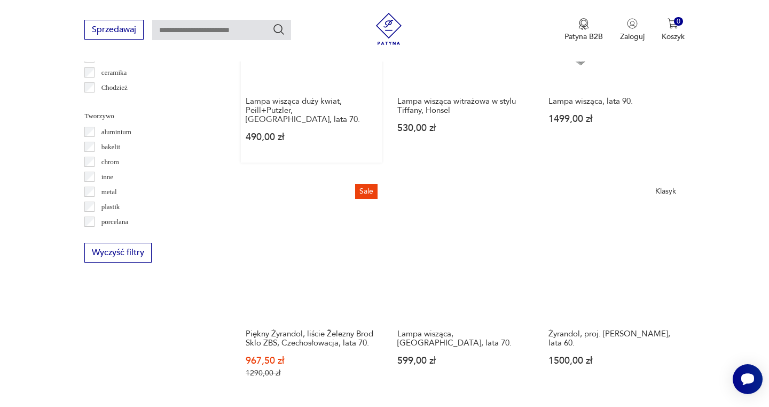
scroll to position [962, 0]
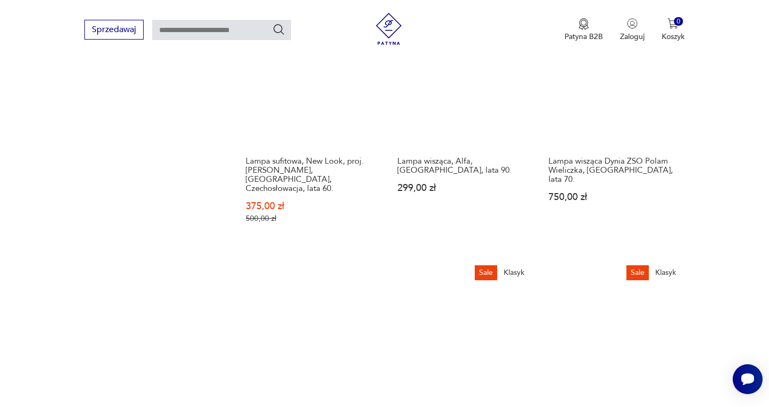
scroll to position [1185, 0]
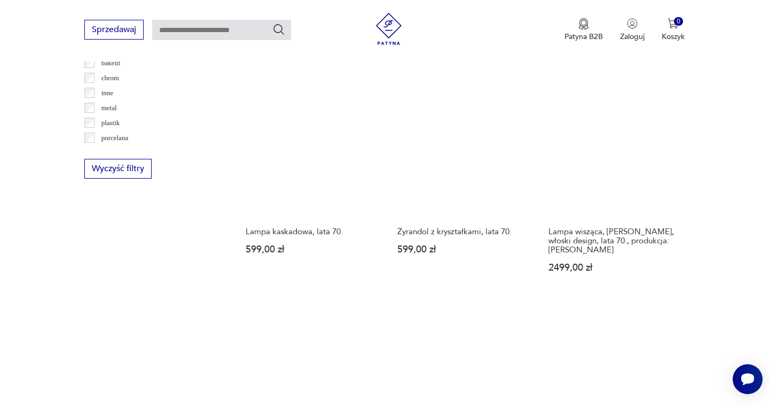
scroll to position [1044, 0]
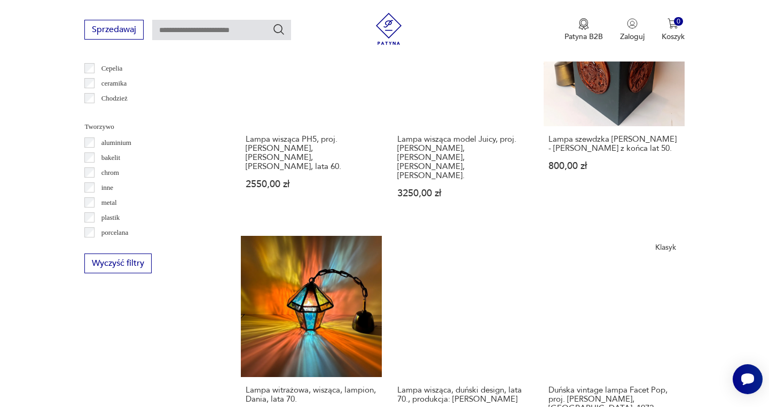
scroll to position [946, 0]
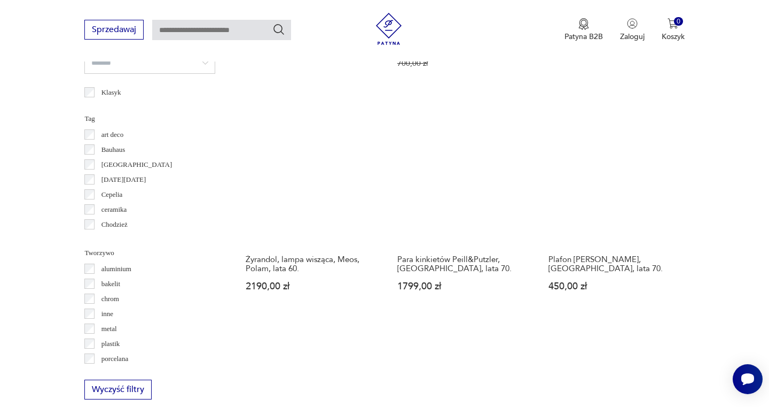
scroll to position [992, 0]
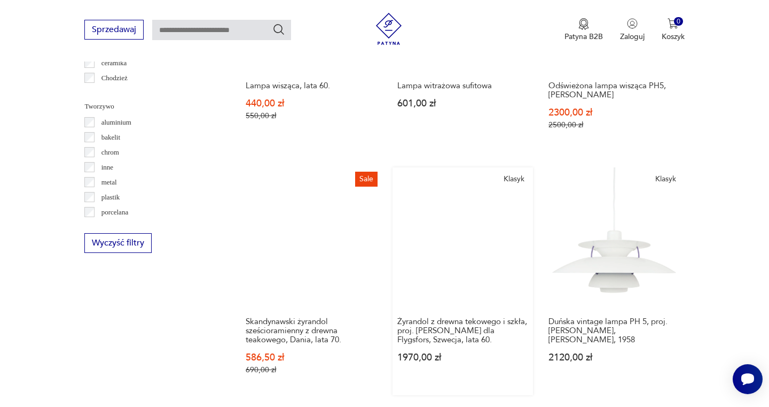
scroll to position [967, 0]
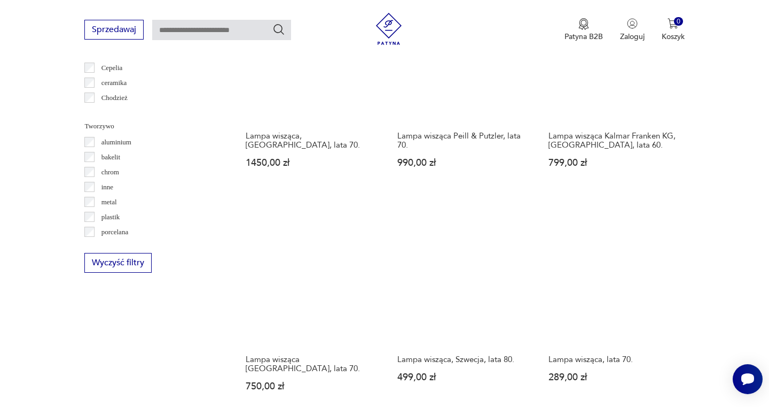
scroll to position [949, 0]
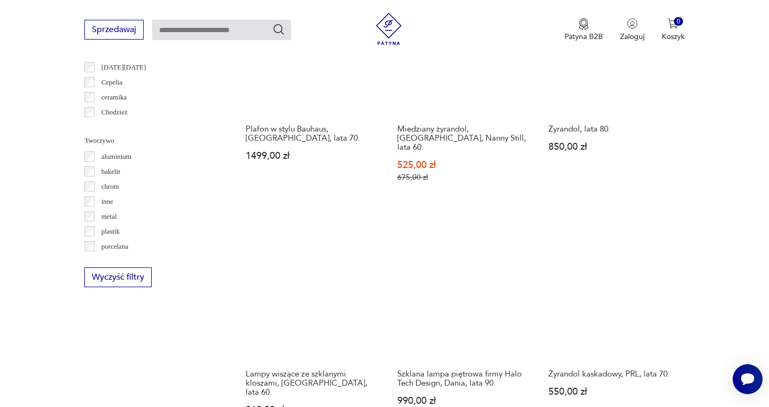
scroll to position [935, 1]
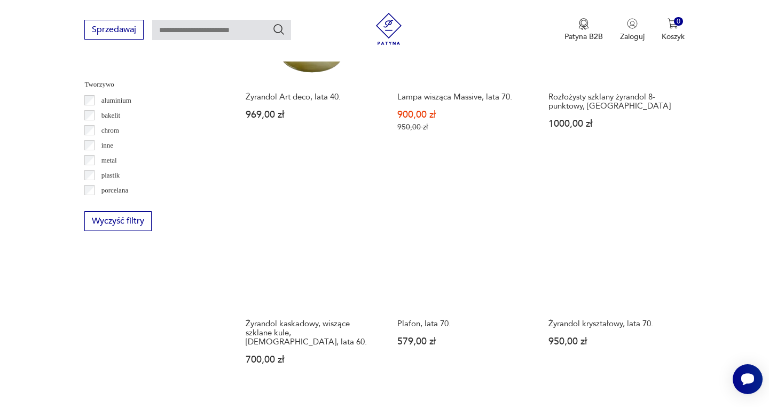
scroll to position [989, 0]
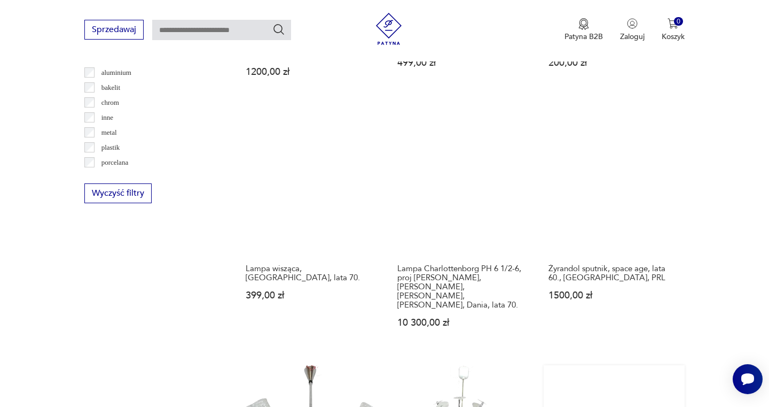
scroll to position [1016, 0]
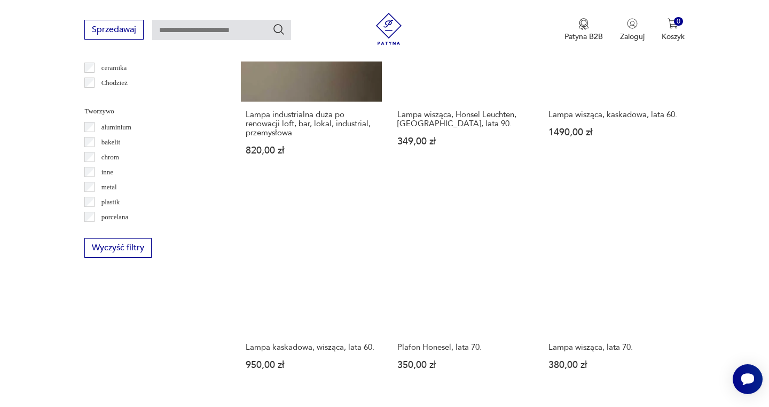
scroll to position [962, 0]
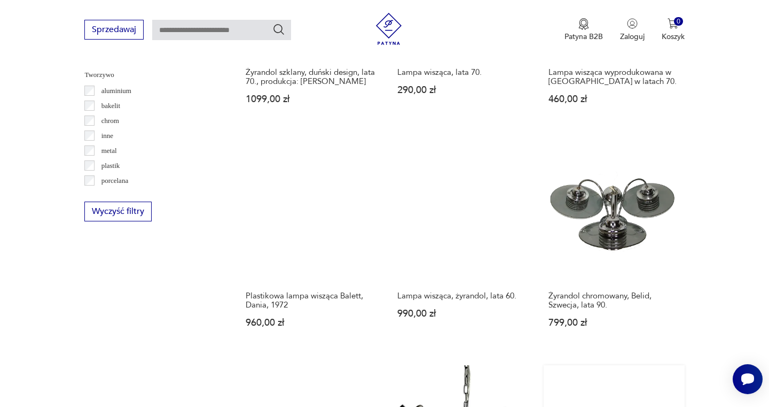
scroll to position [999, 0]
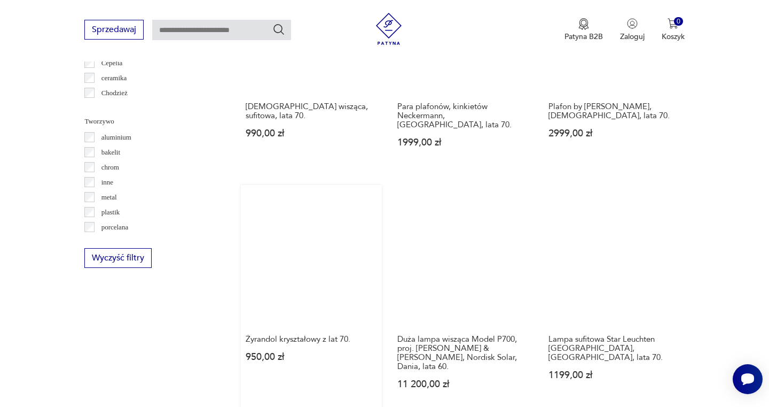
scroll to position [957, 0]
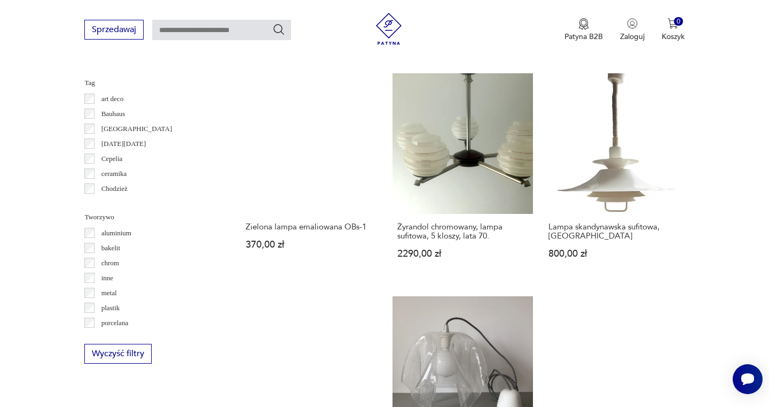
scroll to position [861, 0]
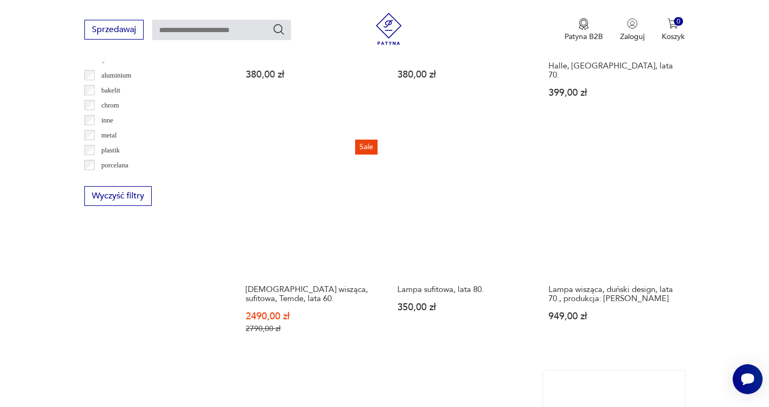
scroll to position [1014, 0]
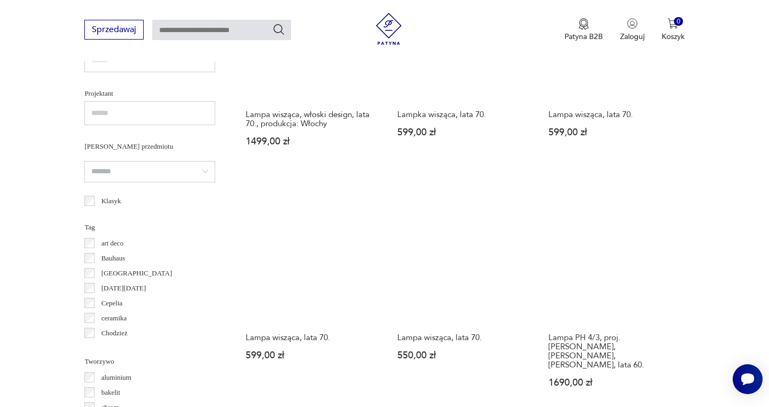
scroll to position [709, 0]
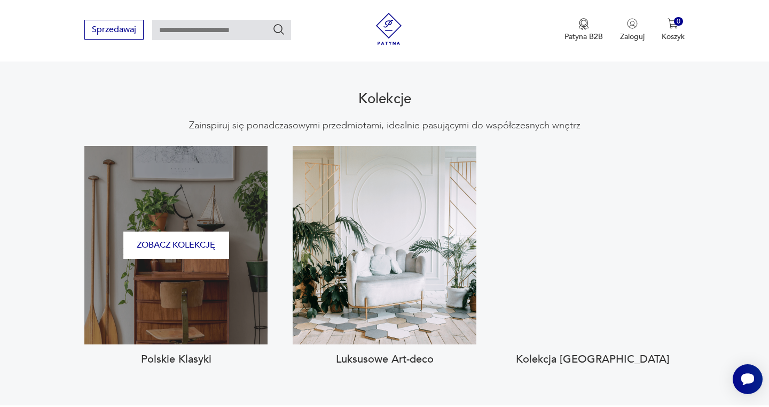
scroll to position [961, 0]
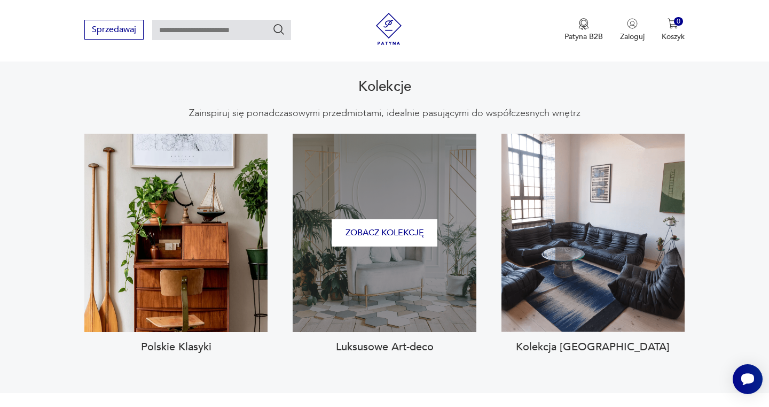
click at [395, 224] on div "Zobacz kolekcję" at bounding box center [384, 233] width 183 height 198
click at [390, 219] on button "Zobacz kolekcję" at bounding box center [385, 232] width 106 height 27
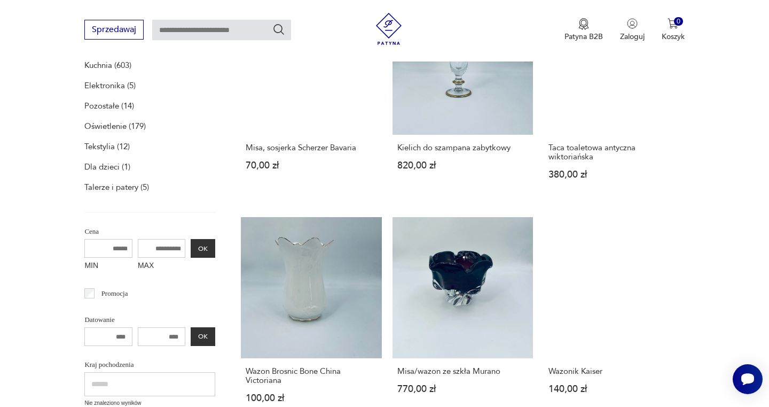
scroll to position [242, 0]
